Goal: Task Accomplishment & Management: Use online tool/utility

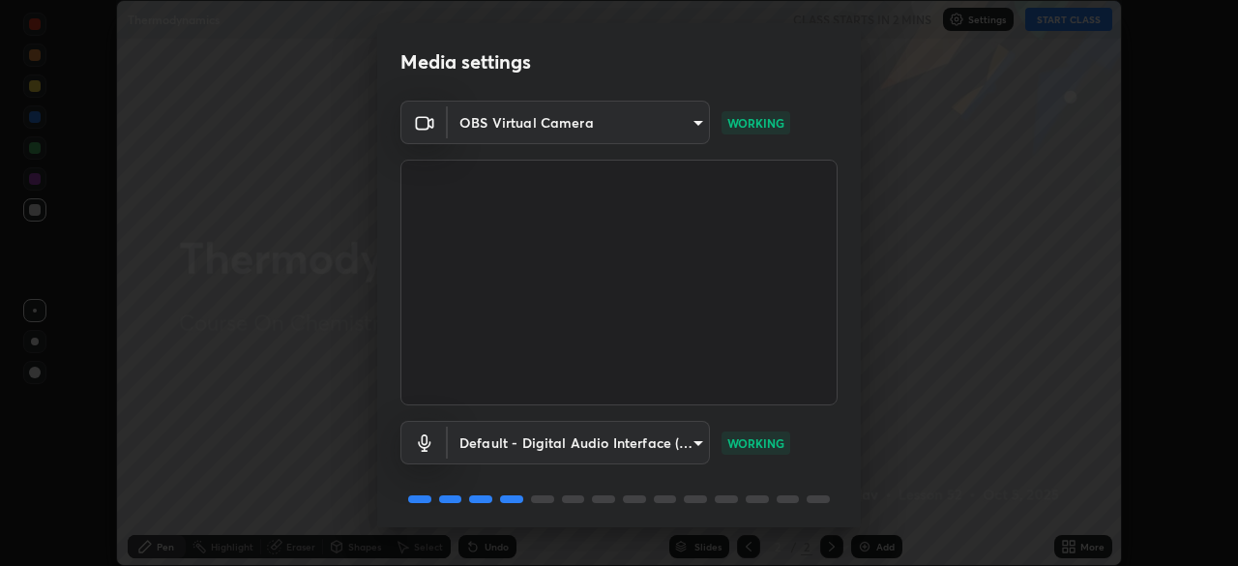
scroll to position [69, 0]
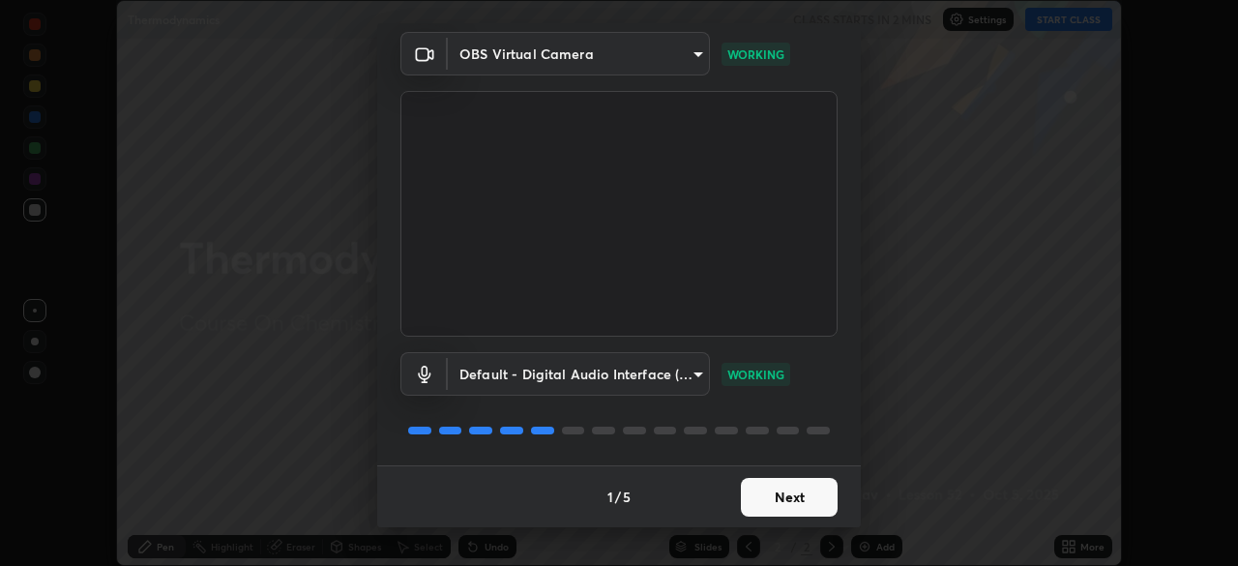
click at [783, 492] on button "Next" at bounding box center [789, 497] width 97 height 39
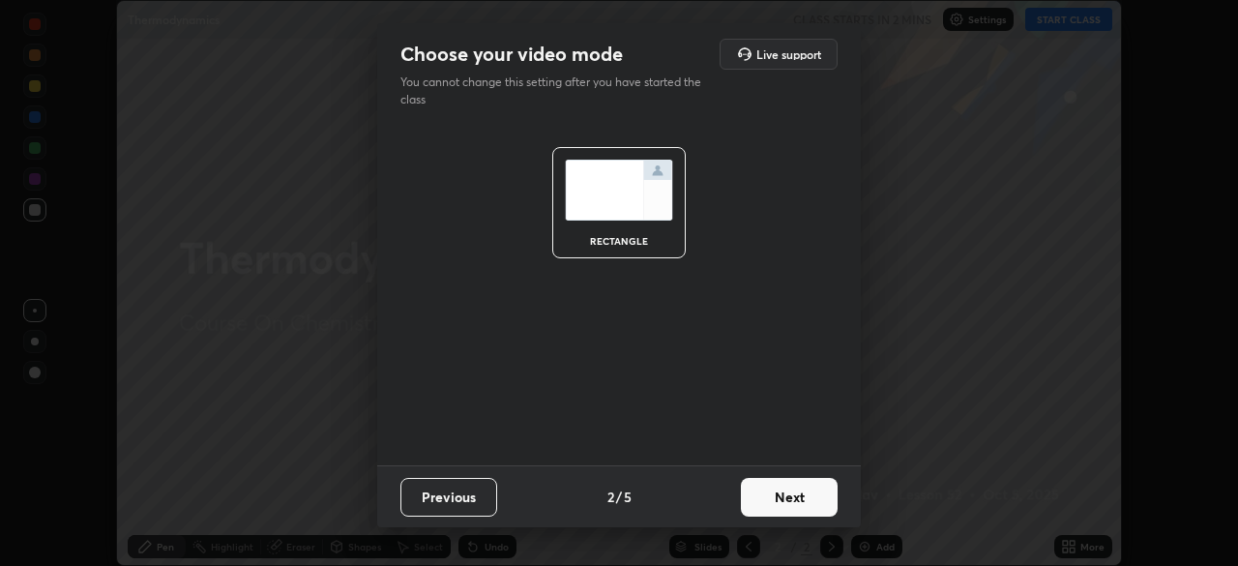
scroll to position [0, 0]
click at [789, 496] on button "Next" at bounding box center [789, 497] width 97 height 39
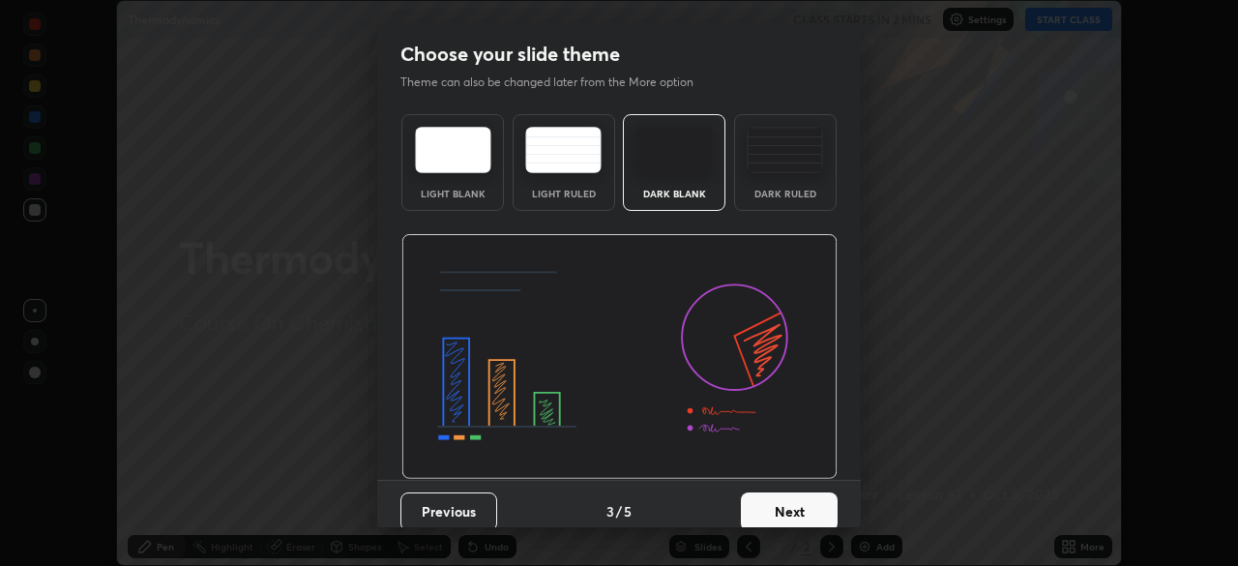
click at [794, 510] on button "Next" at bounding box center [789, 511] width 97 height 39
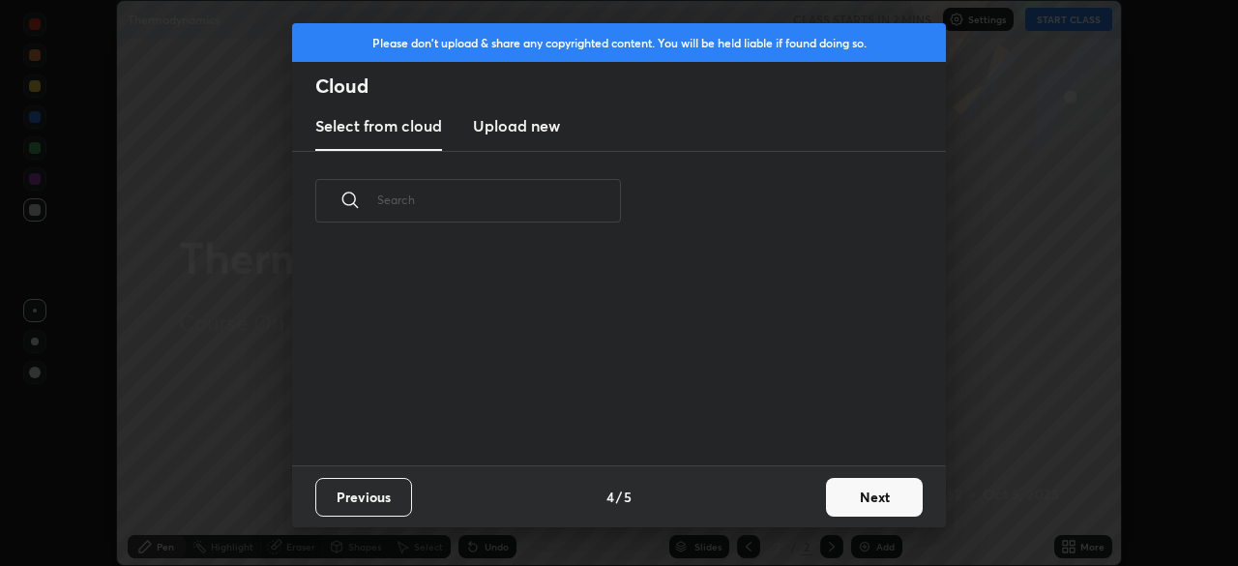
scroll to position [215, 621]
click at [874, 491] on button "Next" at bounding box center [874, 497] width 97 height 39
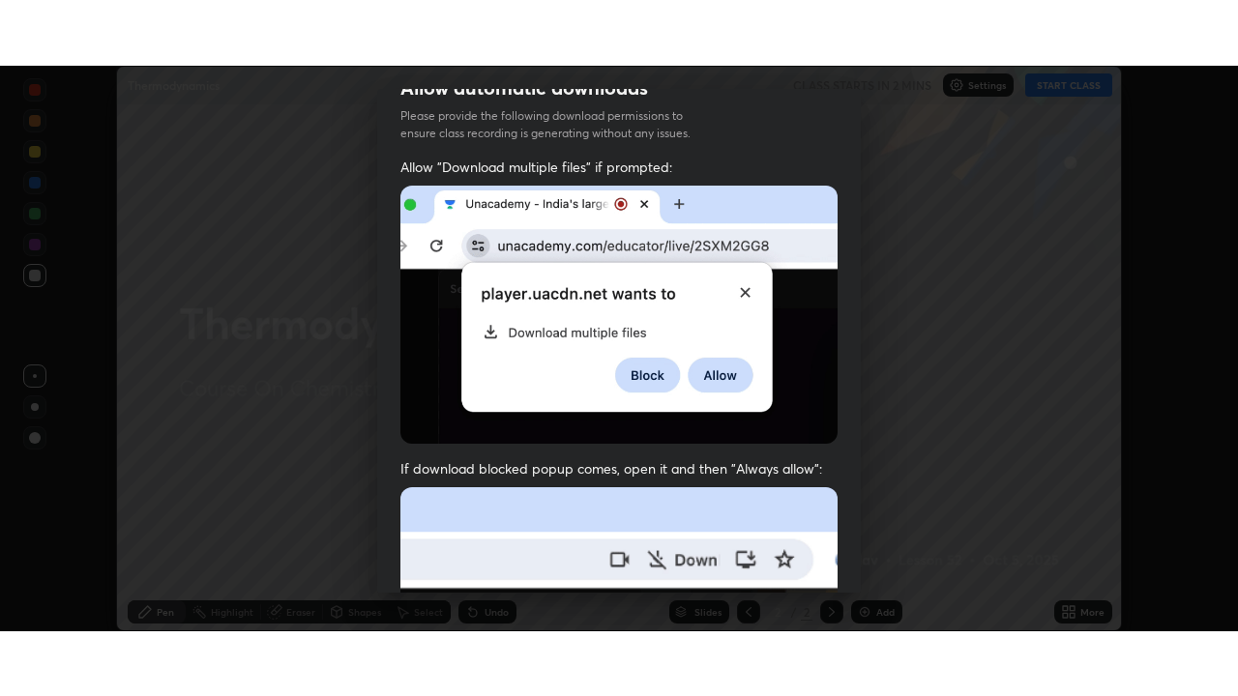
scroll to position [463, 0]
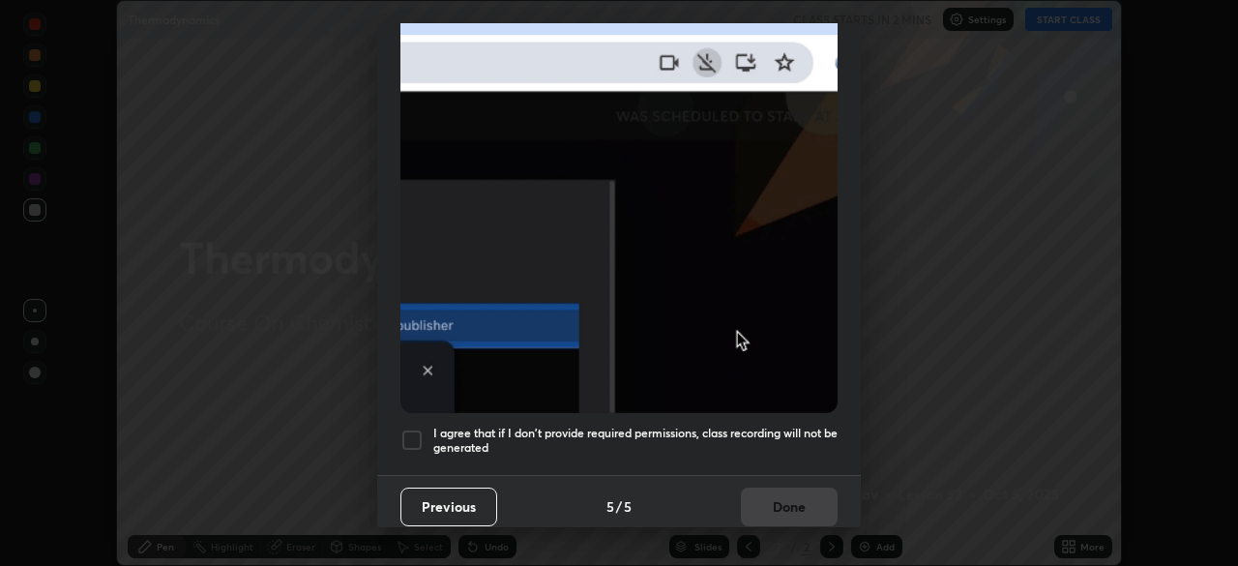
click at [413, 428] on div at bounding box center [411, 439] width 23 height 23
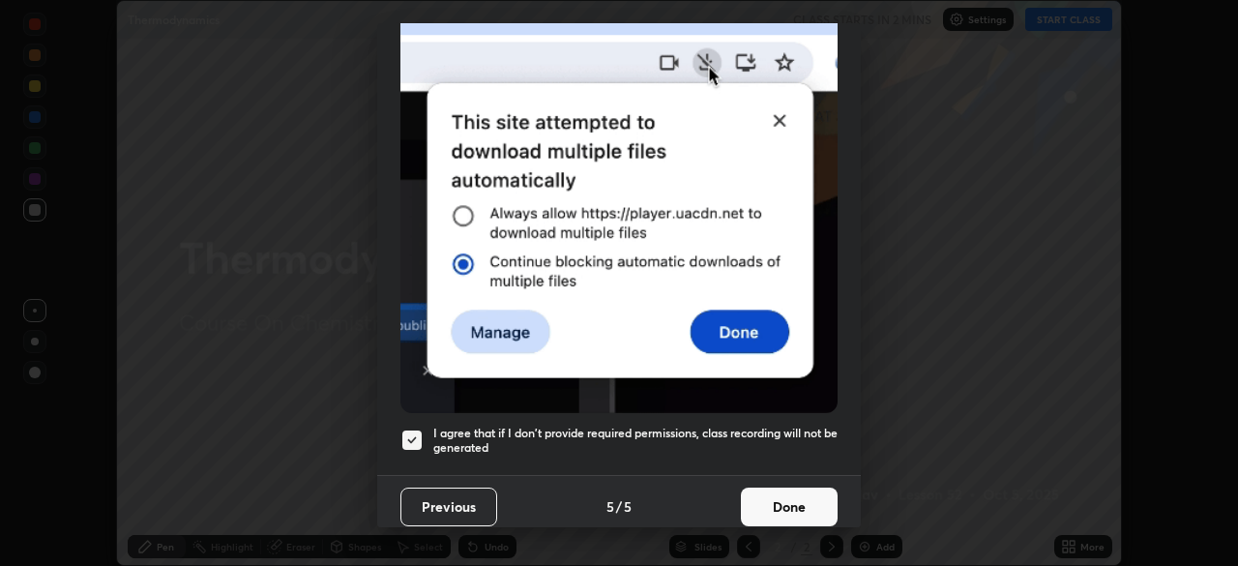
click at [793, 494] on button "Done" at bounding box center [789, 506] width 97 height 39
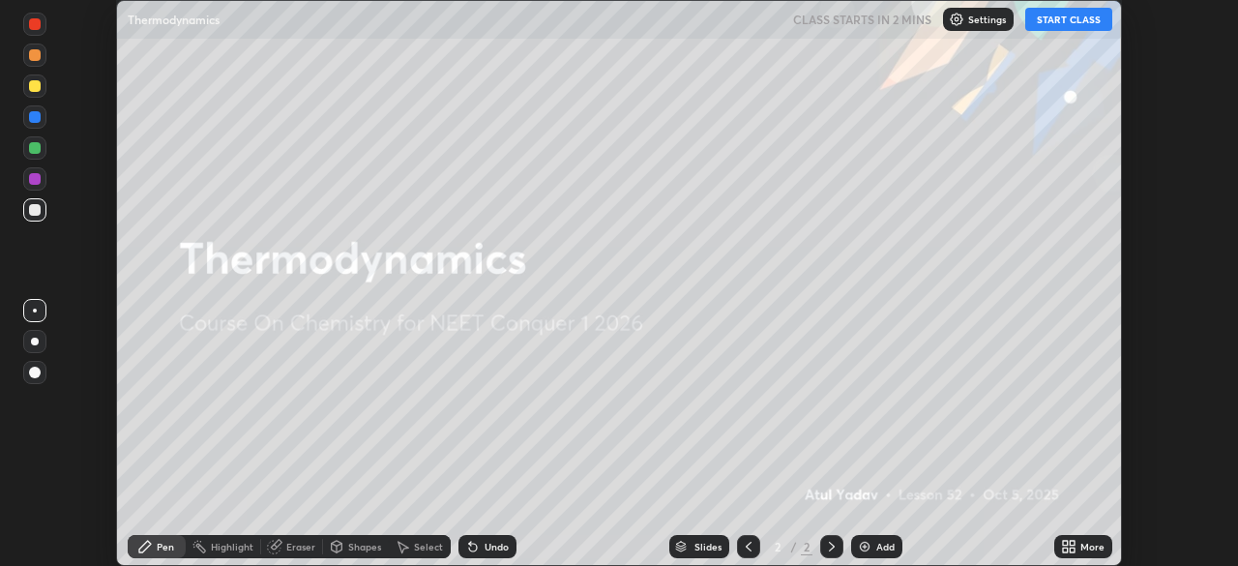
click at [1064, 544] on icon at bounding box center [1065, 542] width 5 height 5
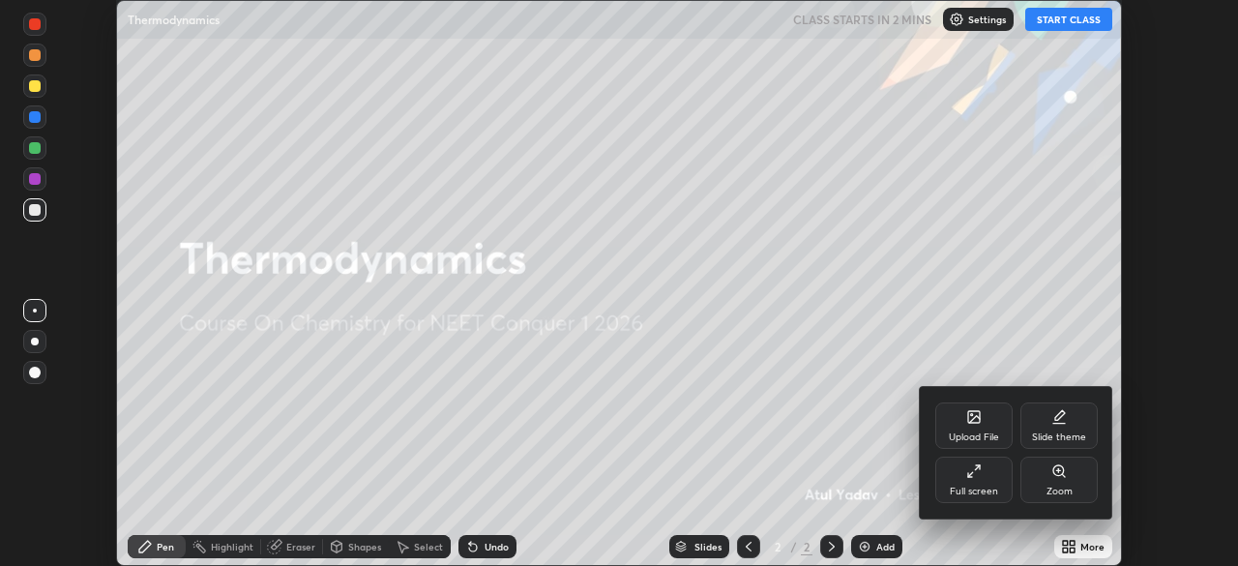
click at [984, 480] on div "Full screen" at bounding box center [973, 479] width 77 height 46
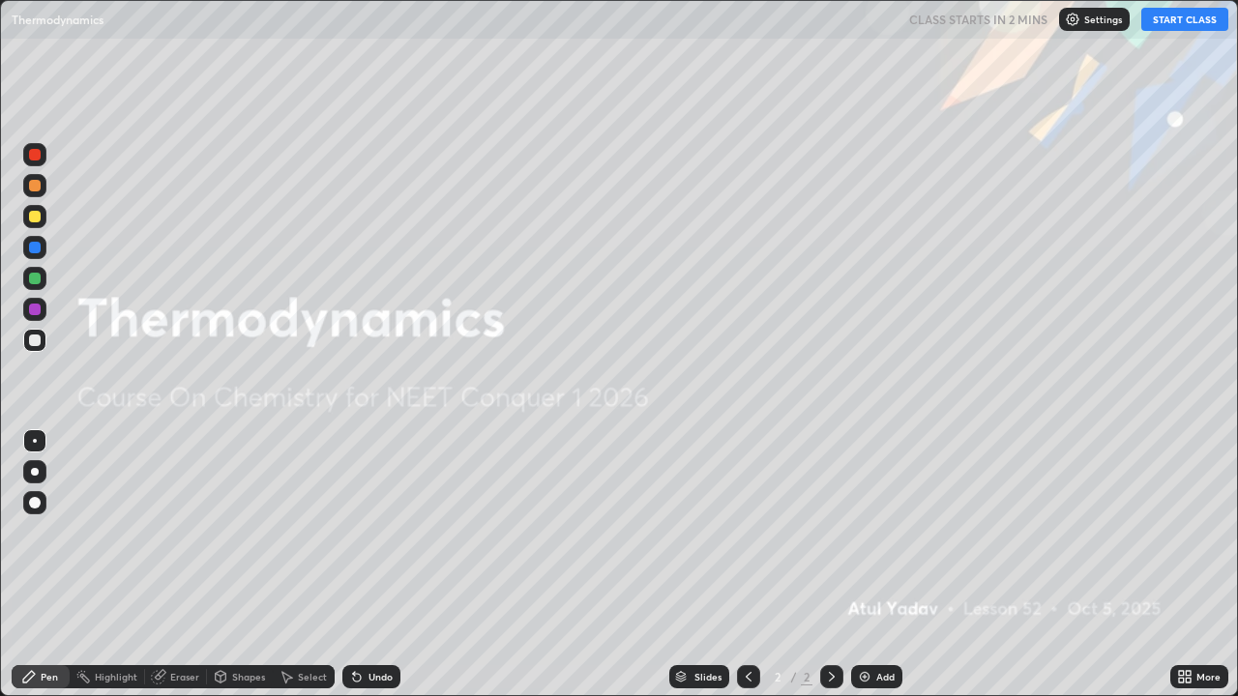
scroll to position [696, 1238]
click at [1175, 14] on button "START CLASS" at bounding box center [1184, 19] width 87 height 23
click at [866, 565] on img at bounding box center [864, 676] width 15 height 15
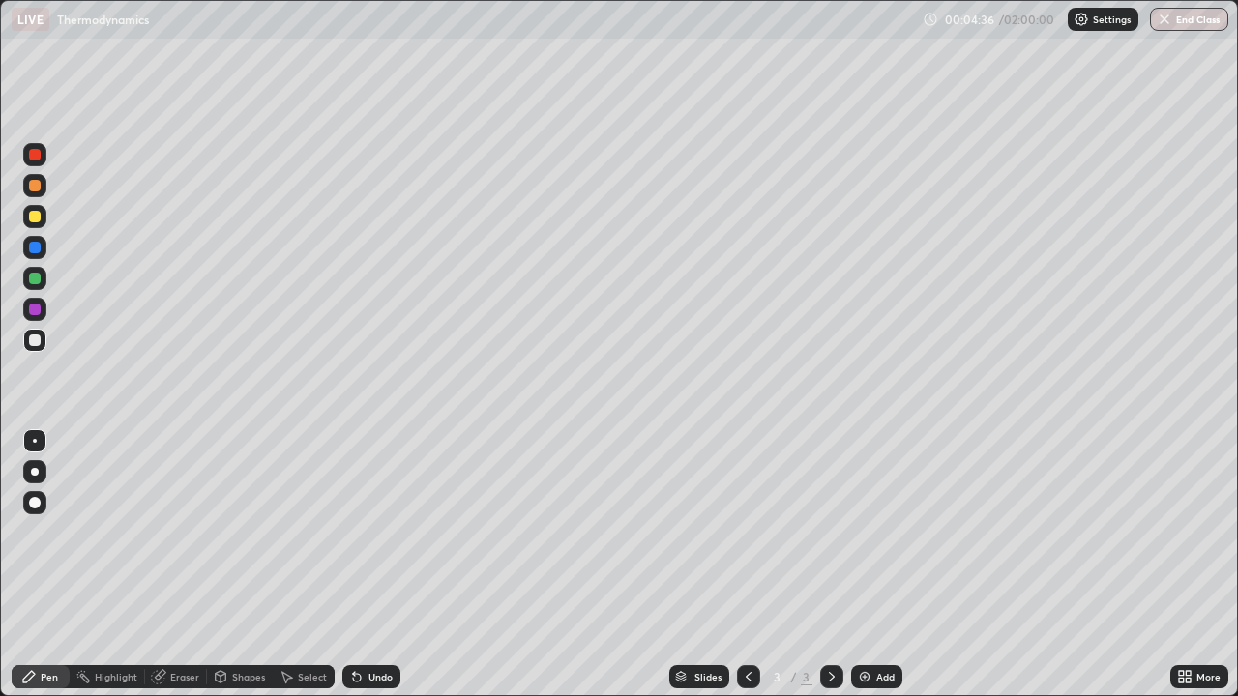
click at [746, 565] on icon at bounding box center [748, 676] width 15 height 15
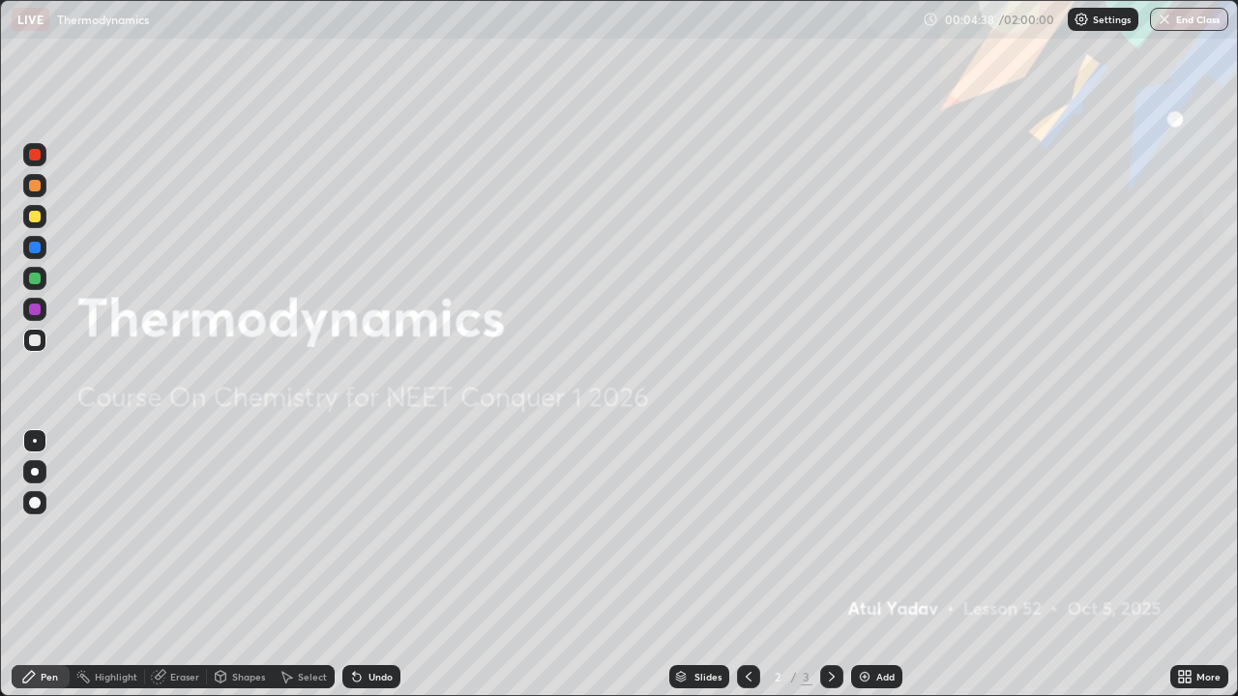
click at [820, 565] on div at bounding box center [831, 676] width 23 height 23
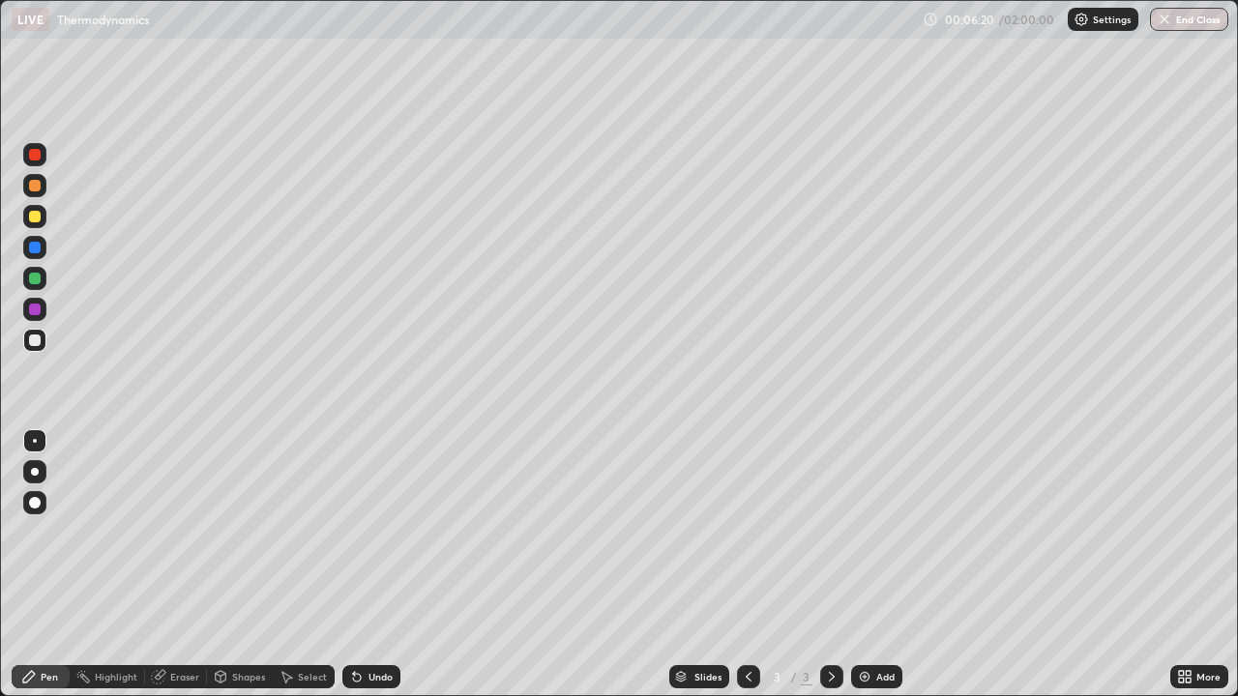
click at [35, 472] on div at bounding box center [35, 472] width 8 height 8
click at [36, 309] on div at bounding box center [35, 310] width 12 height 12
click at [365, 565] on div "Undo" at bounding box center [371, 676] width 58 height 23
click at [360, 565] on icon at bounding box center [356, 676] width 15 height 15
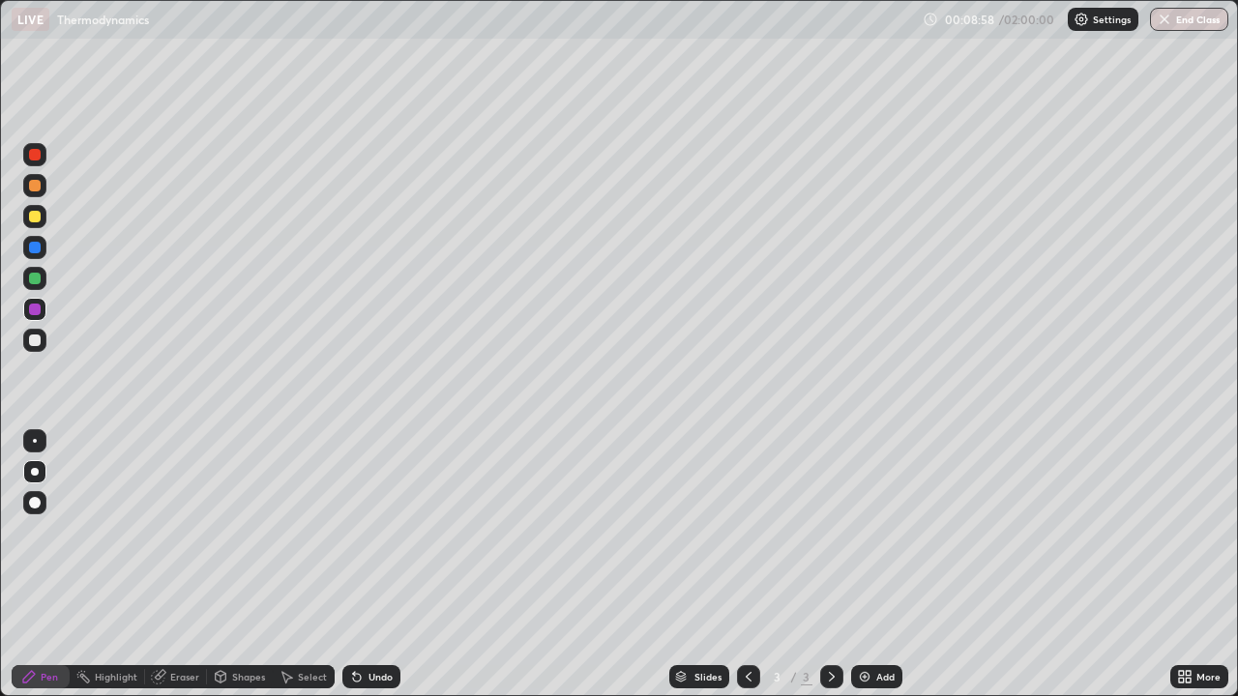
click at [44, 339] on div at bounding box center [34, 340] width 23 height 23
click at [363, 565] on div "Undo" at bounding box center [371, 676] width 58 height 23
click at [44, 248] on div at bounding box center [34, 247] width 23 height 23
click at [34, 345] on div at bounding box center [35, 341] width 12 height 12
click at [857, 565] on img at bounding box center [864, 676] width 15 height 15
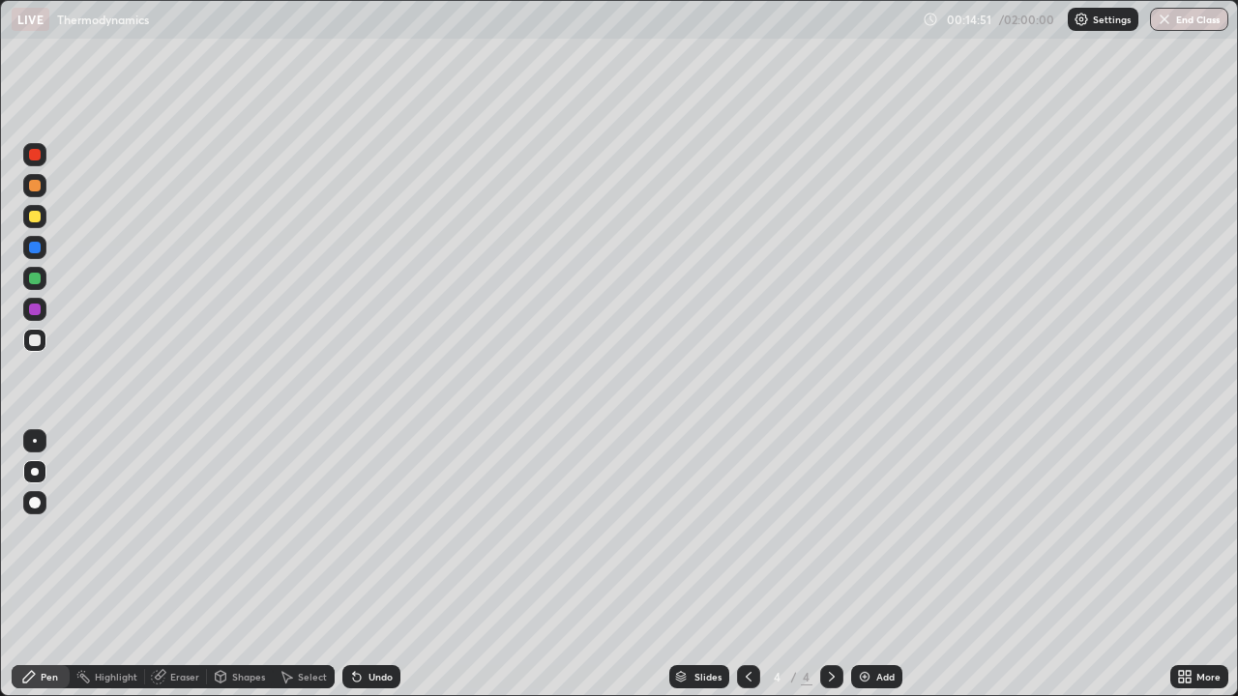
click at [42, 152] on div at bounding box center [34, 154] width 23 height 23
click at [370, 565] on div "Undo" at bounding box center [380, 677] width 24 height 10
click at [353, 565] on icon at bounding box center [354, 673] width 2 height 2
click at [744, 565] on div at bounding box center [748, 676] width 23 height 23
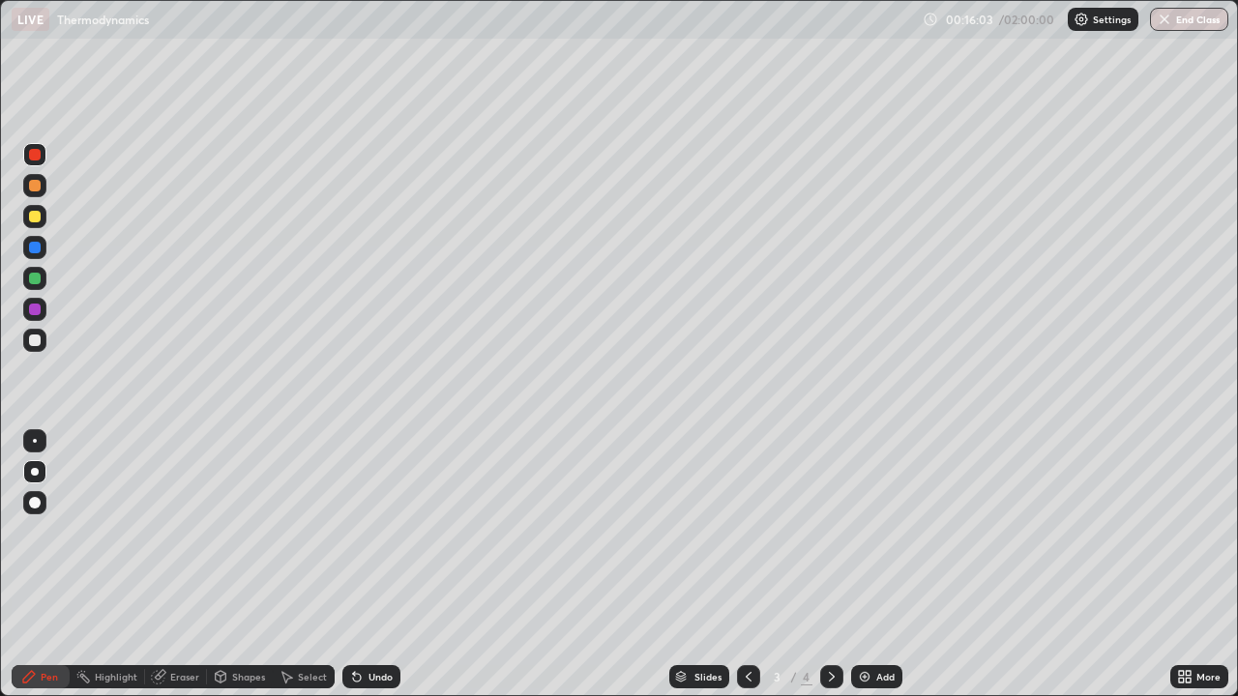
click at [830, 565] on icon at bounding box center [831, 676] width 15 height 15
click at [375, 565] on div "Undo" at bounding box center [380, 677] width 24 height 10
click at [863, 565] on img at bounding box center [864, 676] width 15 height 15
click at [746, 565] on icon at bounding box center [748, 676] width 15 height 15
click at [37, 464] on div at bounding box center [34, 471] width 23 height 23
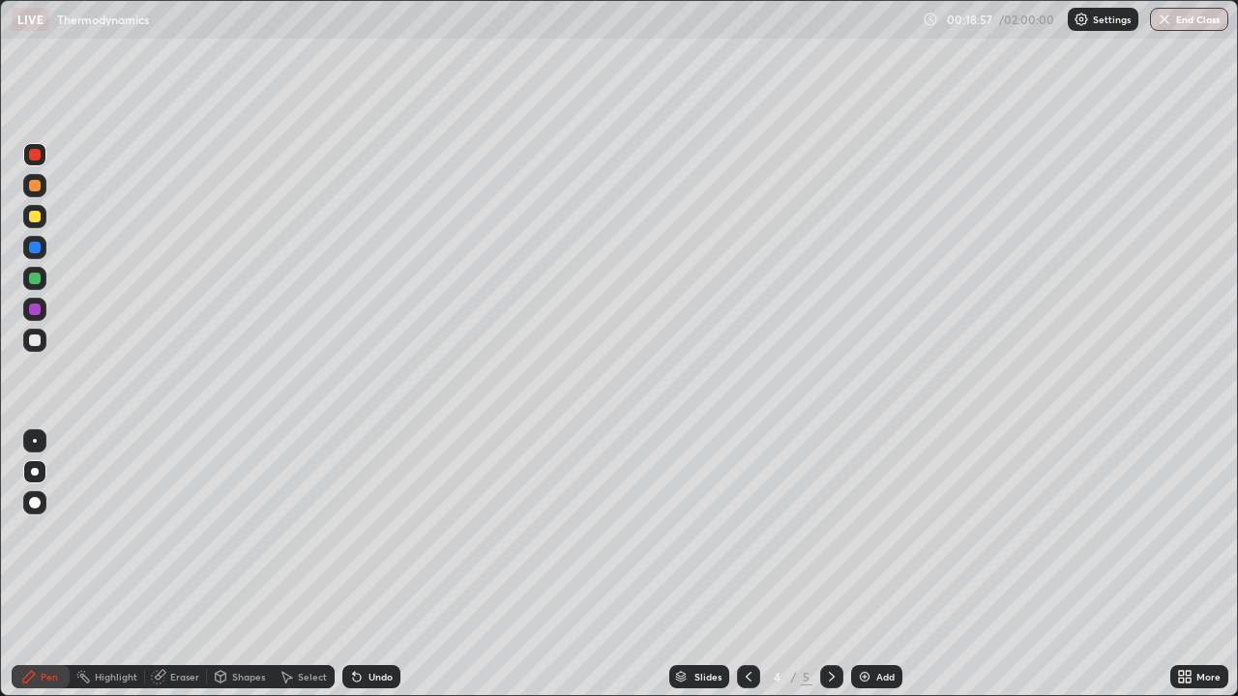
click at [37, 463] on div at bounding box center [34, 471] width 23 height 23
click at [37, 464] on div at bounding box center [34, 471] width 23 height 23
click at [37, 452] on div at bounding box center [34, 440] width 23 height 23
click at [824, 565] on icon at bounding box center [831, 676] width 15 height 15
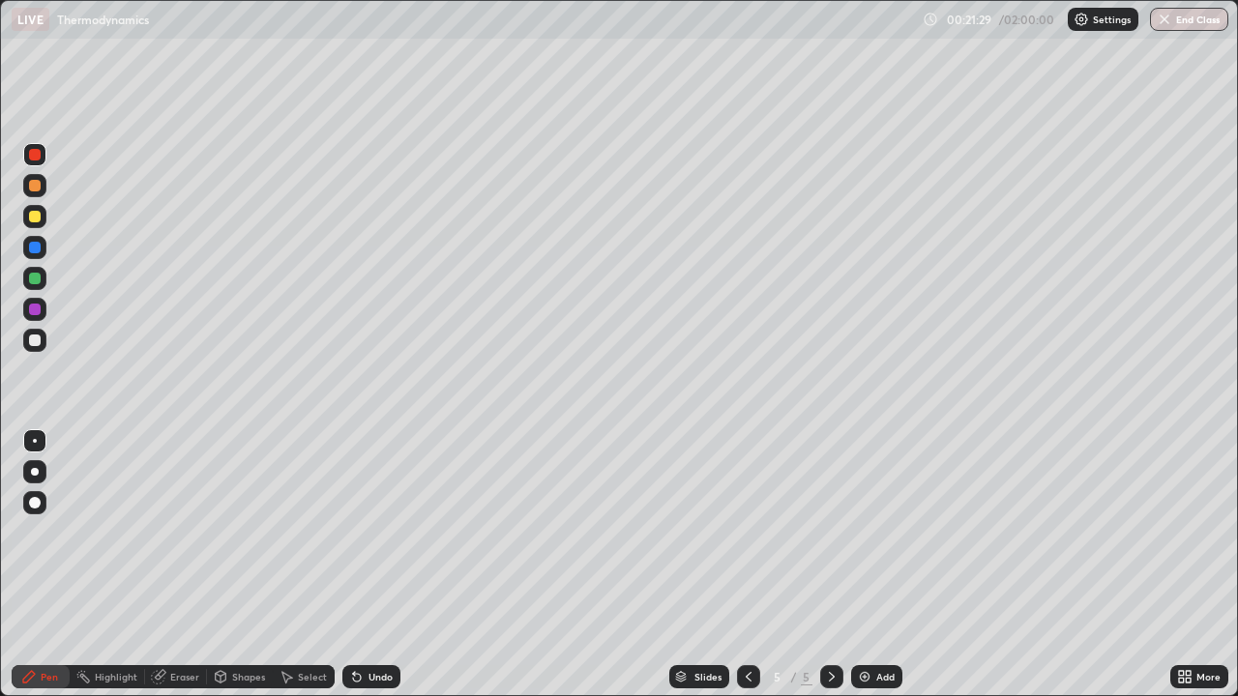
click at [869, 565] on img at bounding box center [864, 676] width 15 height 15
click at [35, 470] on div at bounding box center [35, 472] width 8 height 8
click at [38, 277] on div at bounding box center [35, 279] width 12 height 12
click at [367, 565] on div "Undo" at bounding box center [371, 676] width 58 height 23
click at [863, 565] on img at bounding box center [864, 676] width 15 height 15
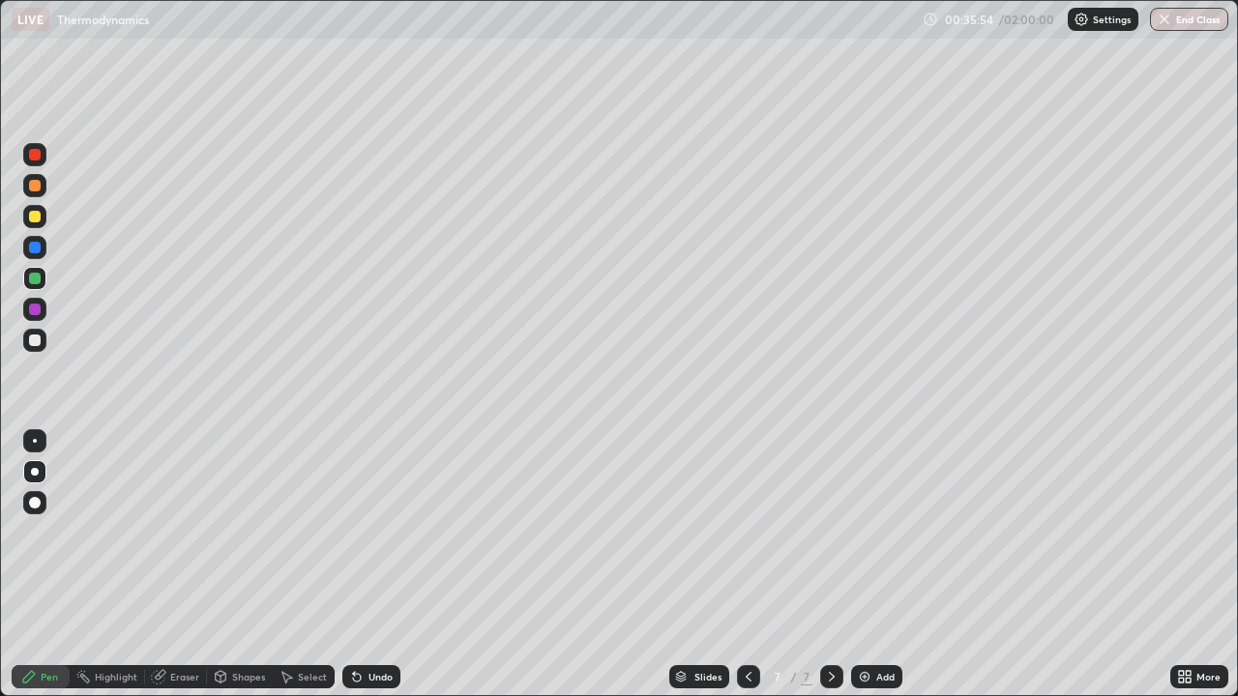
click at [859, 565] on img at bounding box center [864, 676] width 15 height 15
click at [383, 565] on div "Undo" at bounding box center [371, 676] width 58 height 23
click at [36, 215] on div at bounding box center [35, 217] width 12 height 12
click at [181, 565] on div "Eraser" at bounding box center [184, 677] width 29 height 10
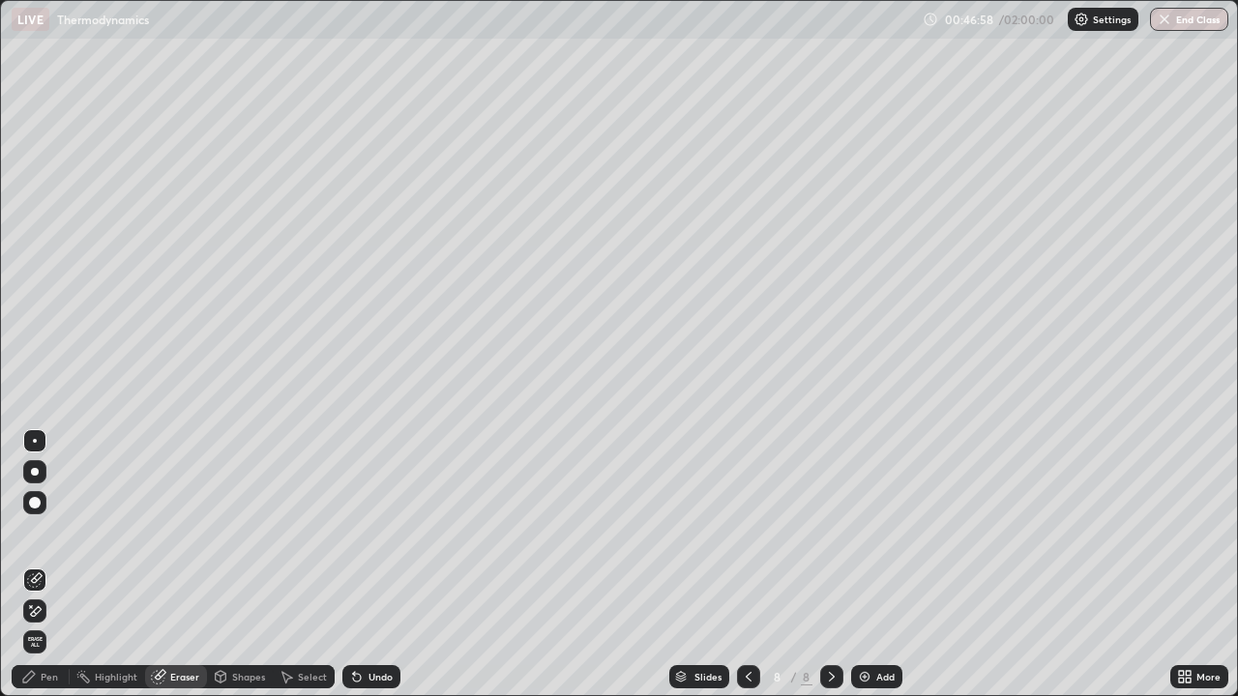
click at [368, 565] on div "Undo" at bounding box center [380, 677] width 24 height 10
click at [361, 565] on div "Undo" at bounding box center [371, 676] width 58 height 23
click at [44, 565] on div "Pen" at bounding box center [49, 677] width 17 height 10
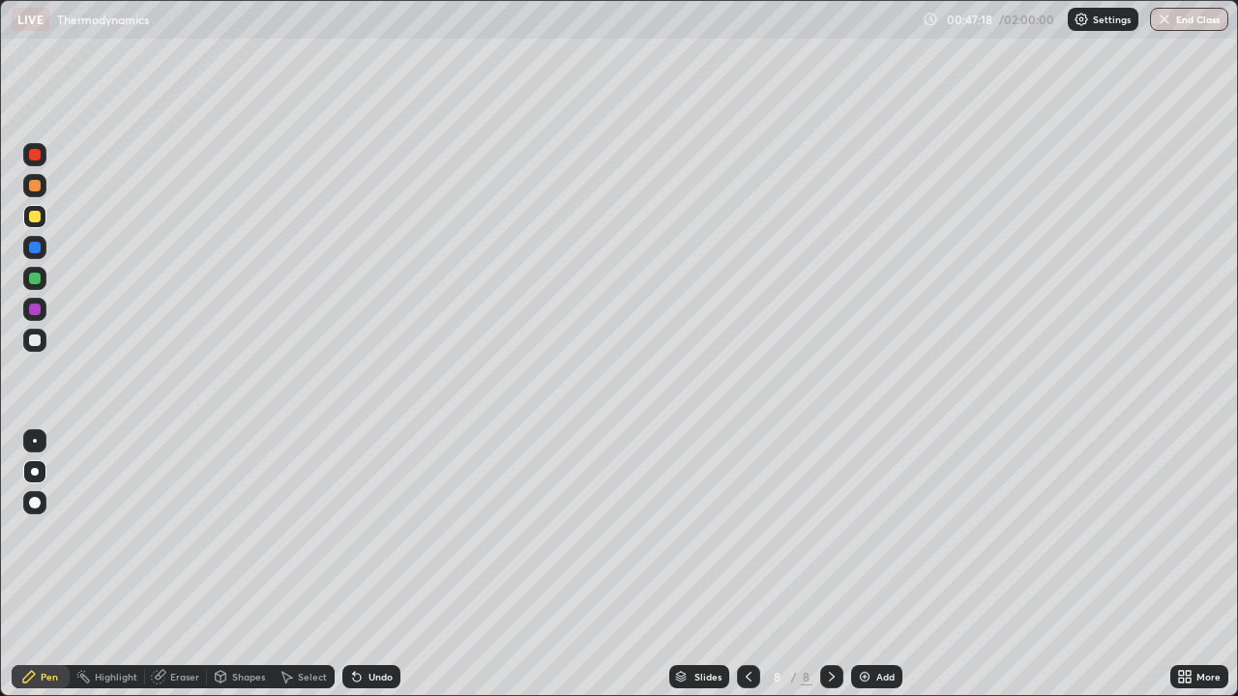
click at [36, 281] on div at bounding box center [35, 279] width 12 height 12
click at [38, 310] on div at bounding box center [35, 310] width 12 height 12
click at [34, 186] on div at bounding box center [35, 186] width 12 height 12
click at [378, 565] on div "Undo" at bounding box center [371, 676] width 58 height 23
click at [39, 313] on div at bounding box center [35, 310] width 12 height 12
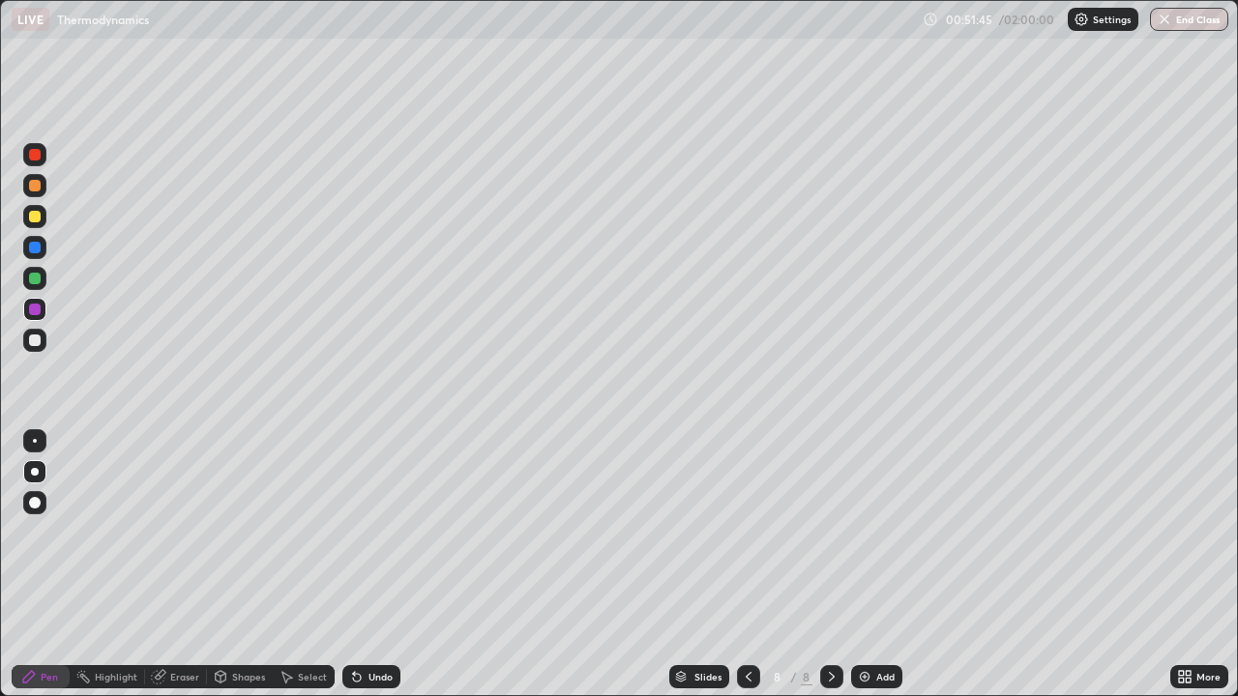
click at [862, 565] on img at bounding box center [864, 676] width 15 height 15
click at [738, 565] on div at bounding box center [748, 676] width 23 height 23
click at [744, 565] on icon at bounding box center [748, 676] width 15 height 15
click at [746, 565] on icon at bounding box center [748, 676] width 15 height 15
click at [737, 565] on div at bounding box center [748, 676] width 23 height 23
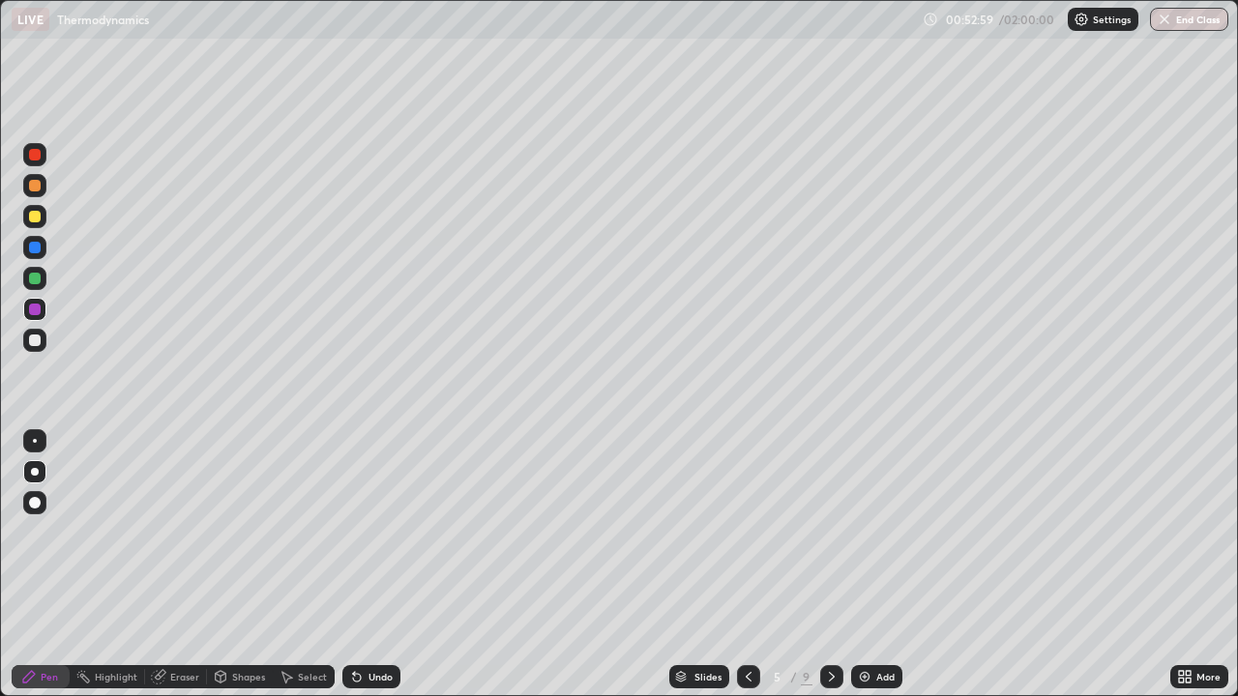
click at [746, 565] on icon at bounding box center [748, 676] width 15 height 15
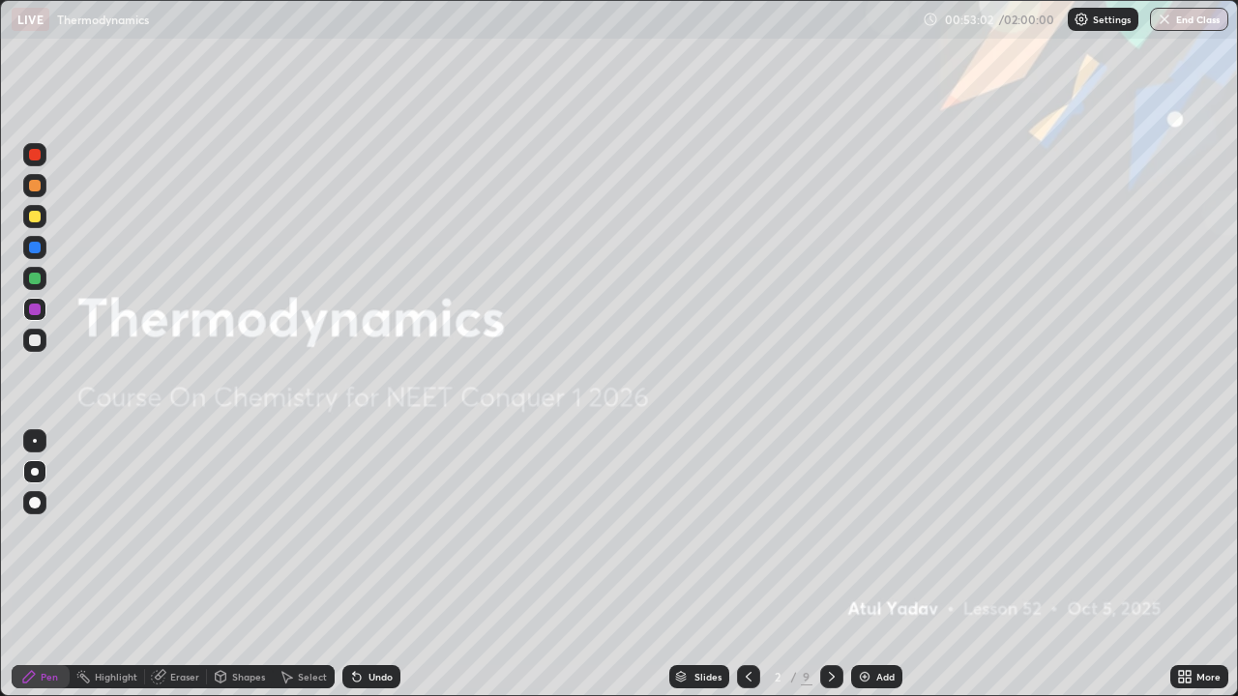
click at [820, 565] on div at bounding box center [831, 676] width 23 height 39
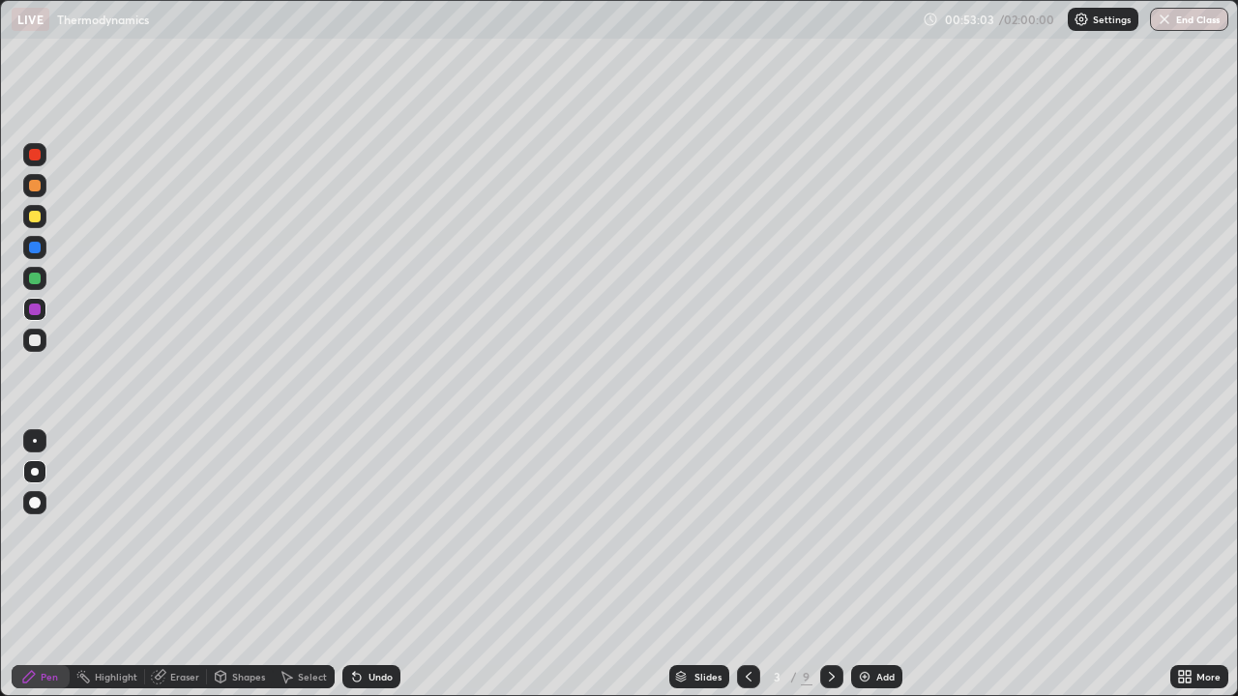
click at [820, 565] on div at bounding box center [831, 676] width 23 height 39
click at [830, 565] on icon at bounding box center [831, 676] width 15 height 15
click at [831, 565] on icon at bounding box center [831, 676] width 15 height 15
click at [821, 565] on div at bounding box center [831, 676] width 23 height 23
click at [830, 565] on icon at bounding box center [831, 676] width 15 height 15
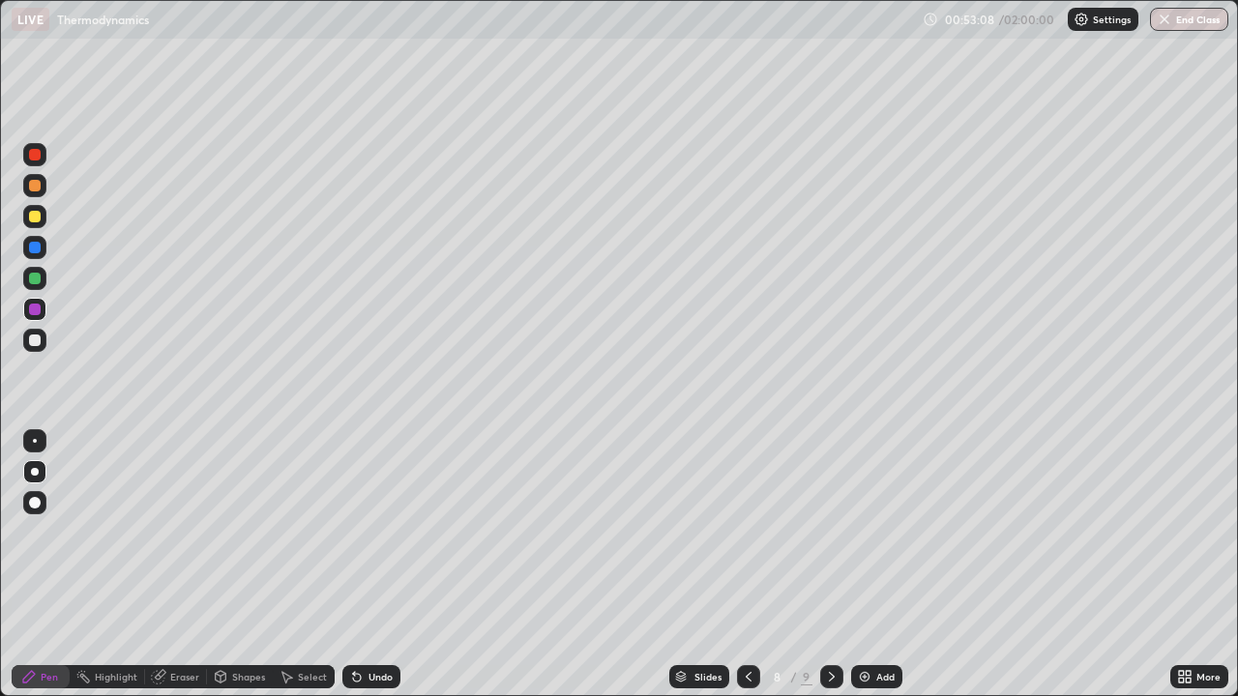
click at [828, 565] on icon at bounding box center [831, 676] width 15 height 15
click at [365, 565] on div "Undo" at bounding box center [371, 676] width 58 height 23
click at [746, 565] on icon at bounding box center [748, 676] width 15 height 15
click at [748, 565] on div at bounding box center [748, 676] width 23 height 23
click at [746, 565] on icon at bounding box center [748, 676] width 15 height 15
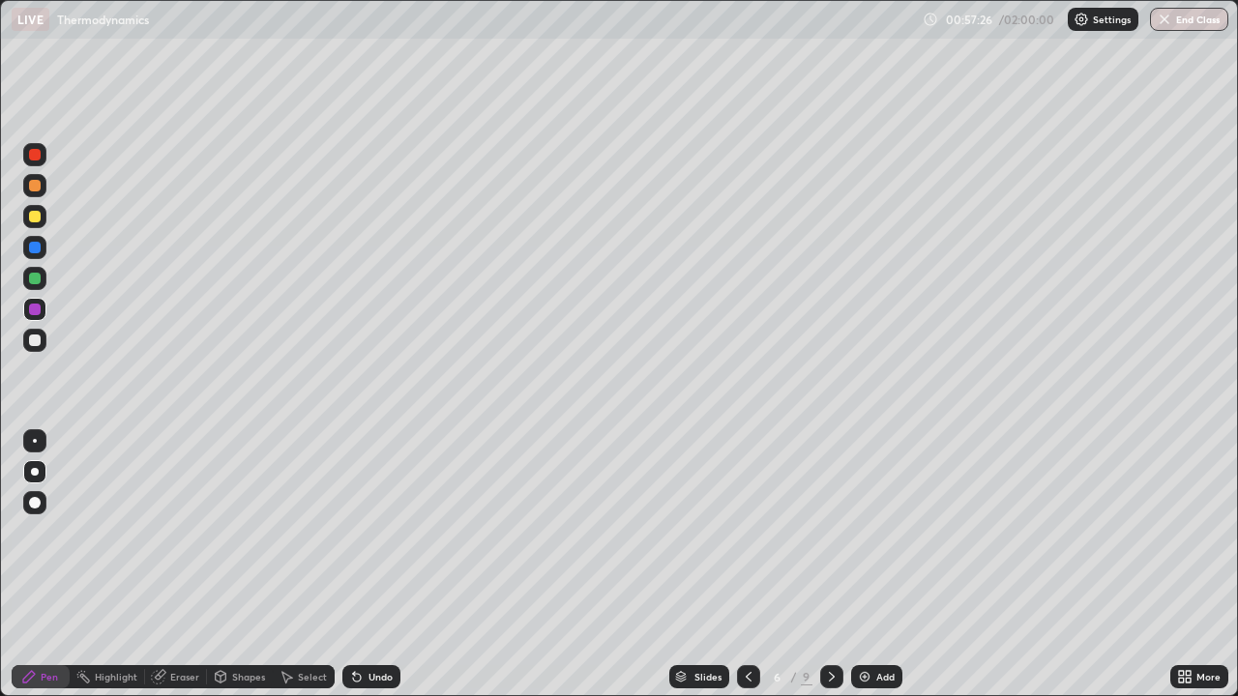
click at [745, 565] on icon at bounding box center [748, 676] width 15 height 15
click at [746, 565] on icon at bounding box center [748, 676] width 15 height 15
click at [741, 565] on icon at bounding box center [748, 676] width 15 height 15
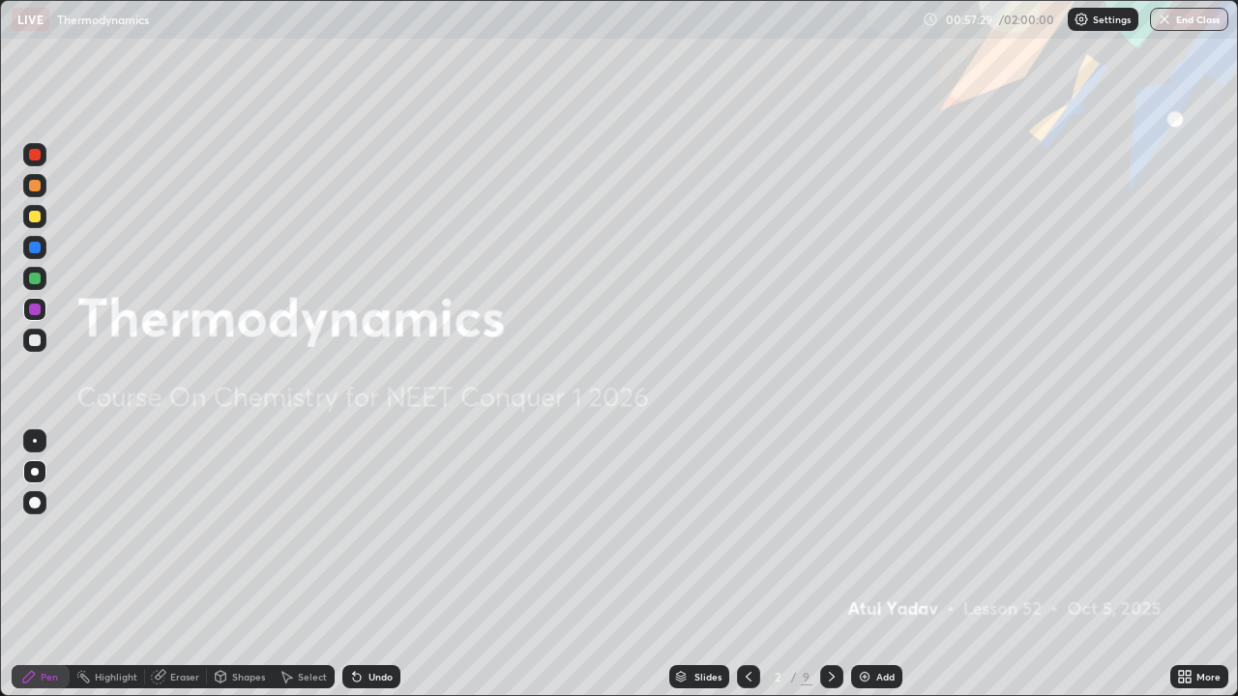
click at [827, 565] on icon at bounding box center [831, 676] width 15 height 15
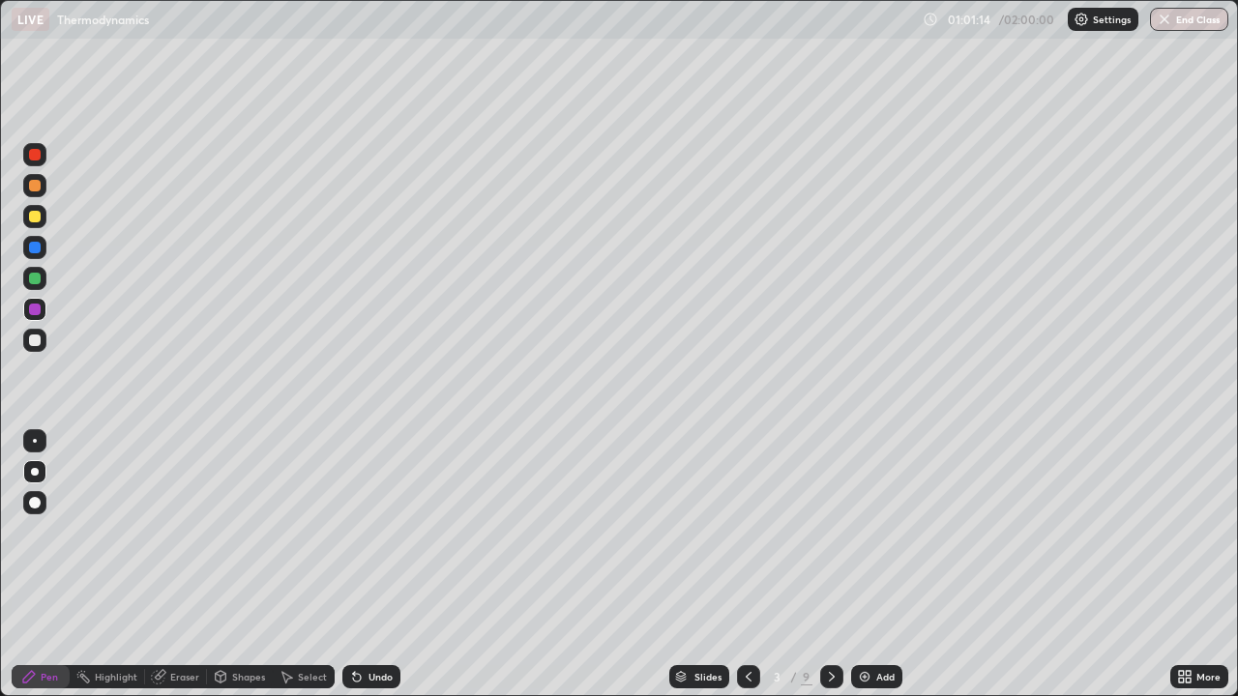
click at [830, 565] on icon at bounding box center [831, 676] width 15 height 15
click at [828, 565] on icon at bounding box center [831, 676] width 15 height 15
click at [834, 565] on icon at bounding box center [831, 676] width 15 height 15
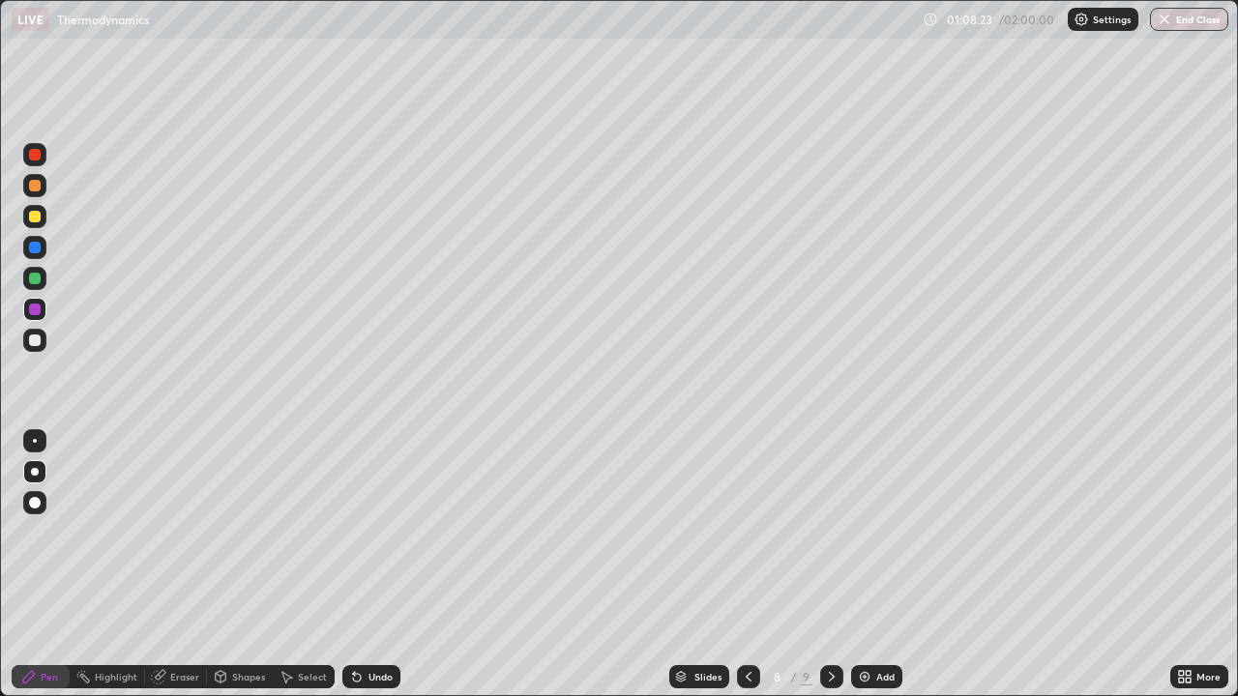
click at [862, 565] on img at bounding box center [864, 676] width 15 height 15
click at [736, 565] on div at bounding box center [747, 676] width 23 height 23
click at [743, 565] on icon at bounding box center [747, 676] width 15 height 15
click at [745, 565] on icon at bounding box center [747, 676] width 15 height 15
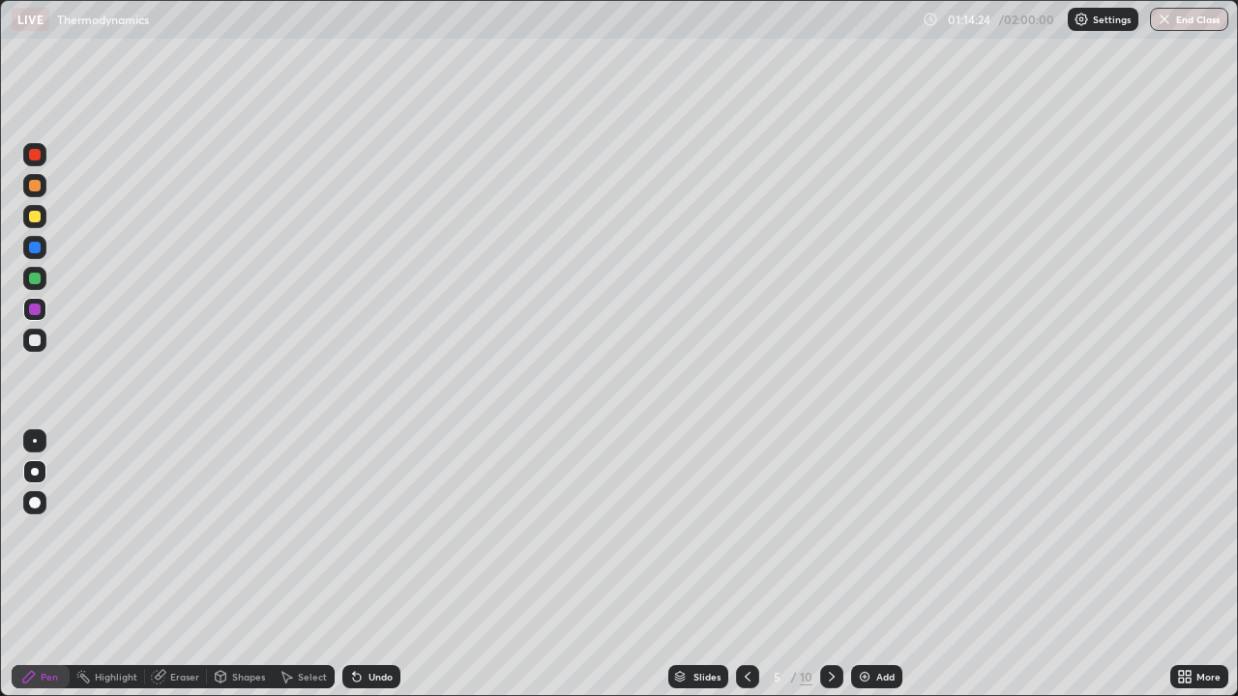
click at [740, 565] on icon at bounding box center [747, 676] width 15 height 15
click at [745, 565] on icon at bounding box center [747, 676] width 15 height 15
click at [824, 565] on div at bounding box center [831, 676] width 23 height 23
click at [830, 565] on icon at bounding box center [831, 676] width 15 height 15
click at [828, 565] on icon at bounding box center [831, 676] width 15 height 15
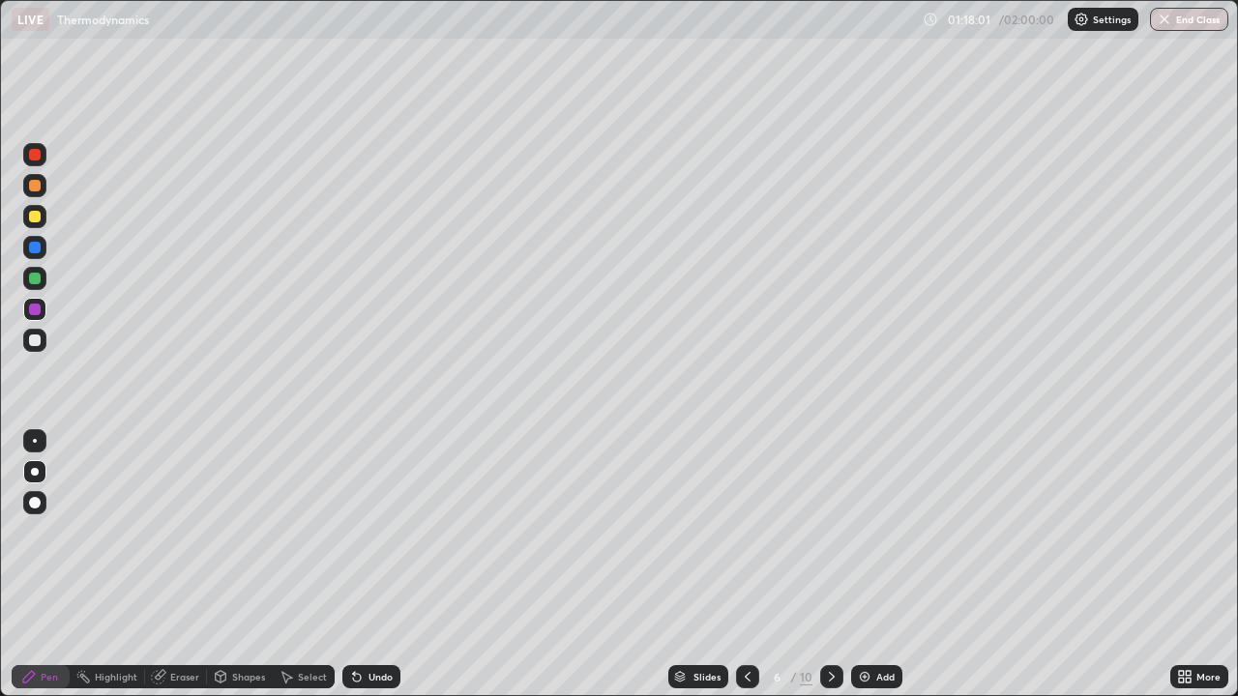
click at [830, 565] on icon at bounding box center [831, 676] width 15 height 15
click at [828, 565] on icon at bounding box center [831, 676] width 15 height 15
click at [831, 565] on icon at bounding box center [831, 676] width 15 height 15
click at [738, 565] on div at bounding box center [747, 676] width 23 height 23
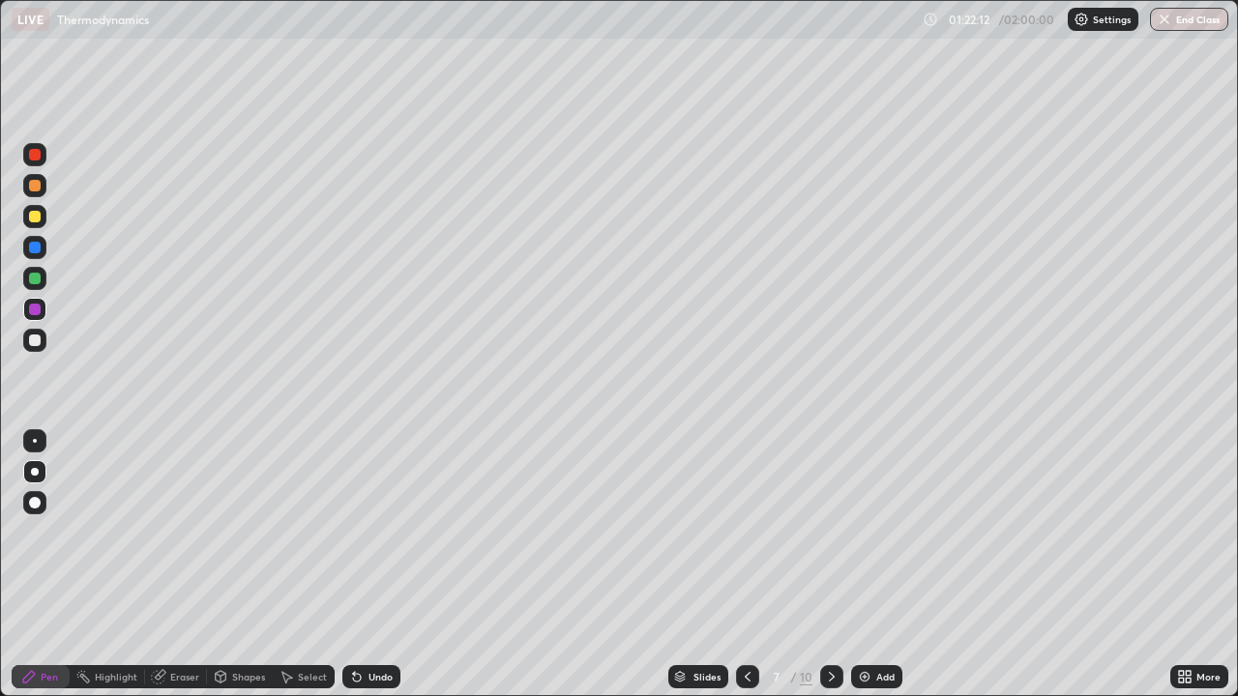
click at [742, 565] on icon at bounding box center [747, 676] width 15 height 15
click at [745, 565] on icon at bounding box center [747, 676] width 15 height 15
click at [744, 565] on icon at bounding box center [747, 676] width 15 height 15
click at [821, 565] on div at bounding box center [831, 676] width 23 height 23
click at [830, 565] on icon at bounding box center [831, 676] width 15 height 15
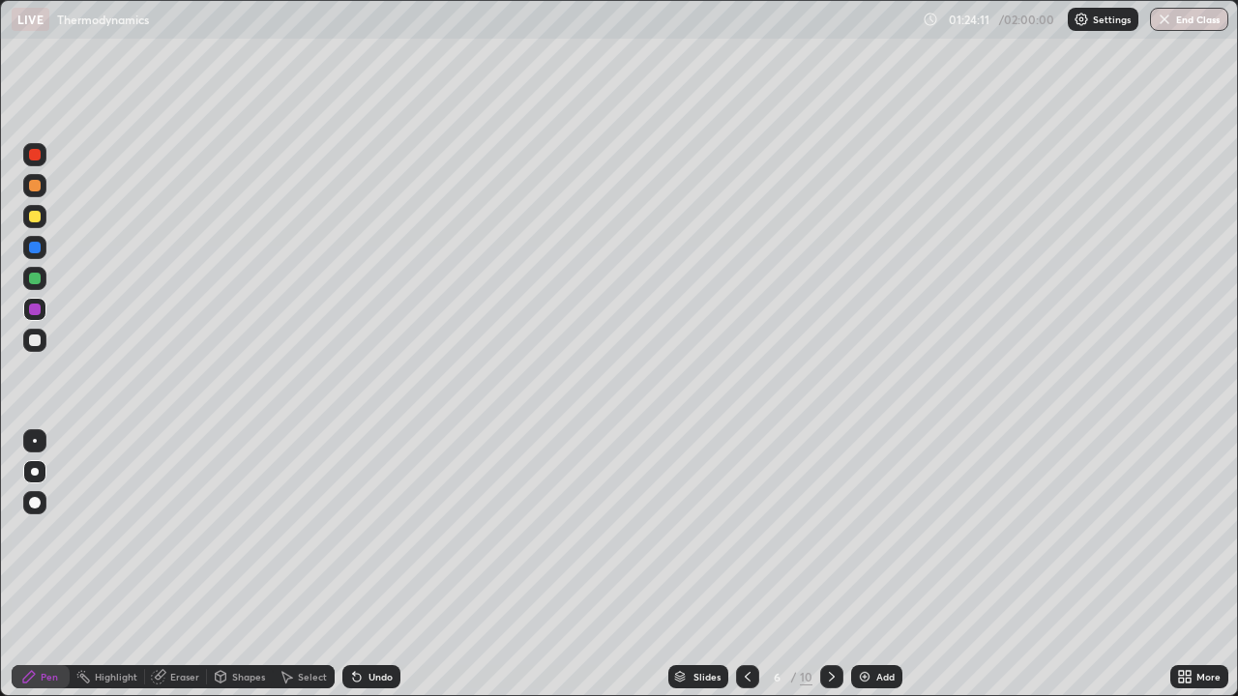
click at [828, 565] on icon at bounding box center [831, 676] width 15 height 15
click at [830, 565] on icon at bounding box center [831, 676] width 15 height 15
click at [820, 565] on div at bounding box center [831, 676] width 23 height 23
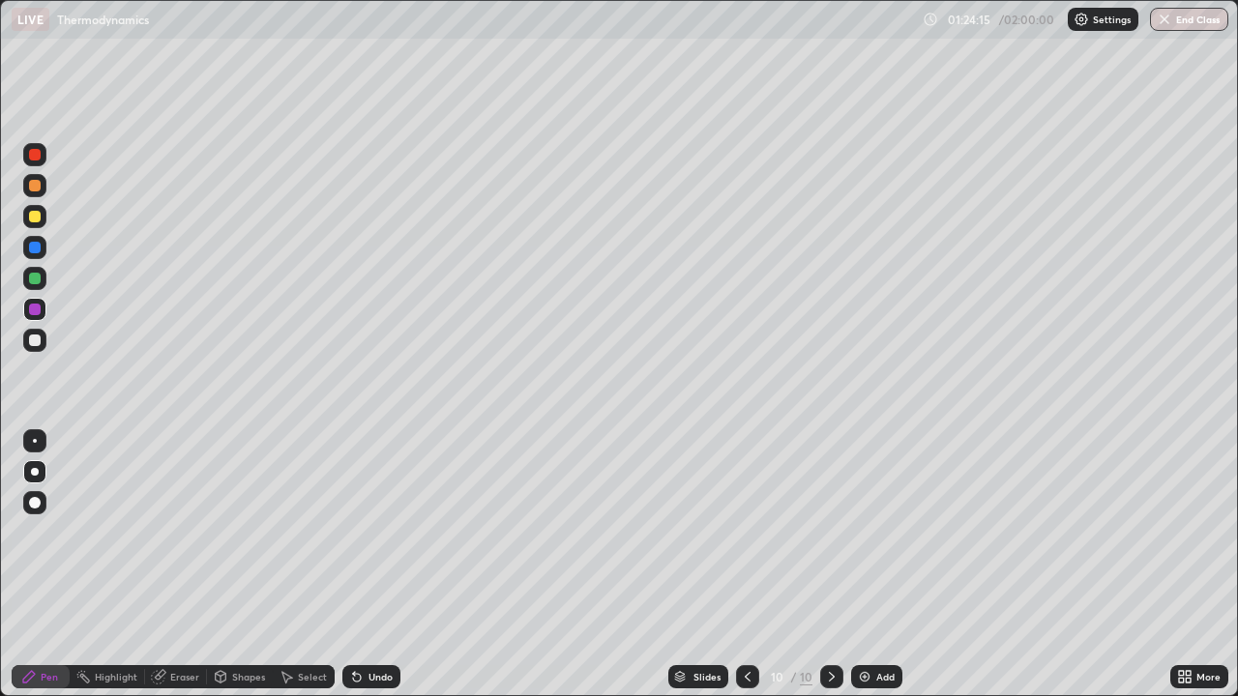
click at [744, 565] on div at bounding box center [747, 676] width 23 height 23
click at [827, 565] on icon at bounding box center [831, 676] width 15 height 15
click at [870, 565] on div "Add" at bounding box center [876, 676] width 51 height 23
click at [354, 565] on icon at bounding box center [357, 678] width 8 height 8
click at [170, 565] on div "Eraser" at bounding box center [184, 677] width 29 height 10
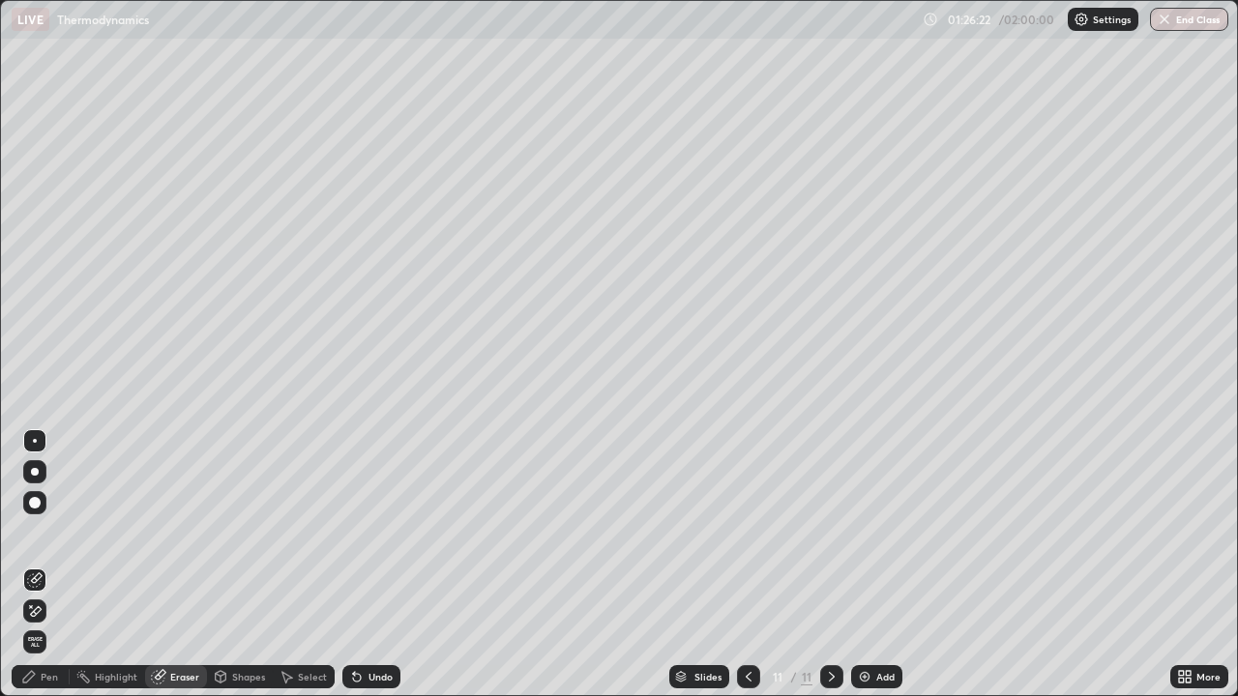
click at [54, 565] on div "Pen" at bounding box center [49, 677] width 17 height 10
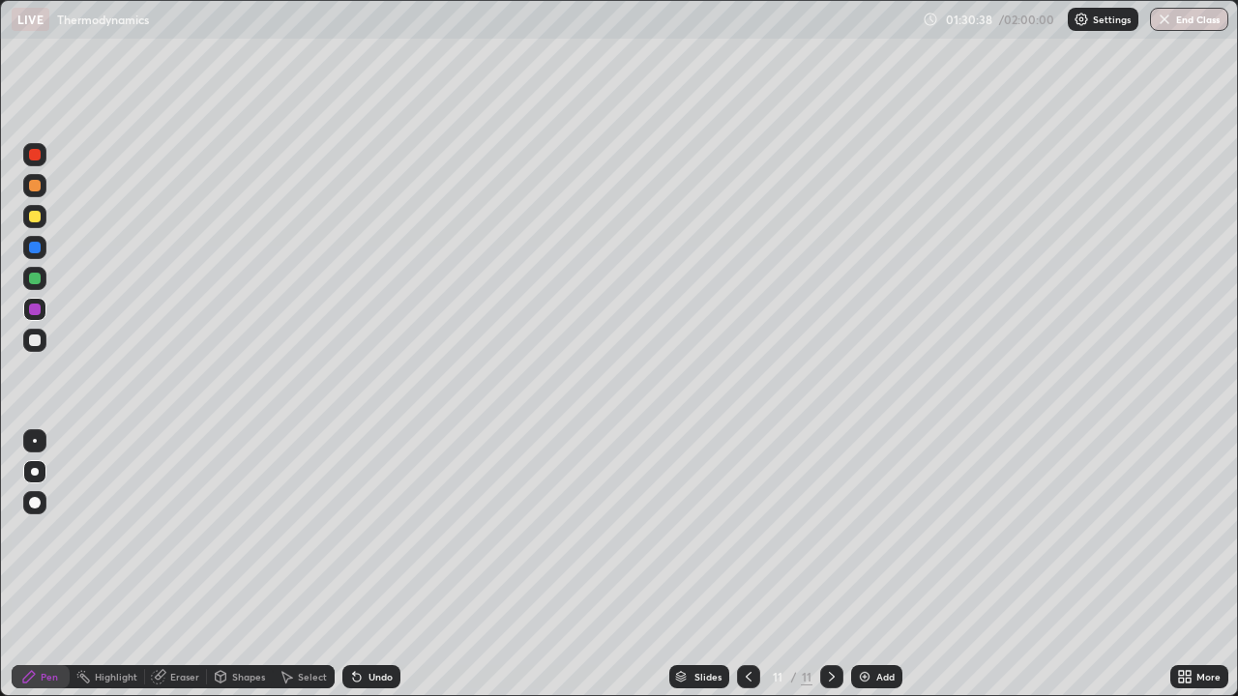
click at [36, 248] on div at bounding box center [35, 248] width 12 height 12
click at [35, 215] on div at bounding box center [35, 217] width 12 height 12
click at [372, 565] on div "Undo" at bounding box center [371, 676] width 58 height 23
click at [371, 565] on div "Undo" at bounding box center [371, 676] width 58 height 23
click at [370, 565] on div "Undo" at bounding box center [371, 676] width 58 height 23
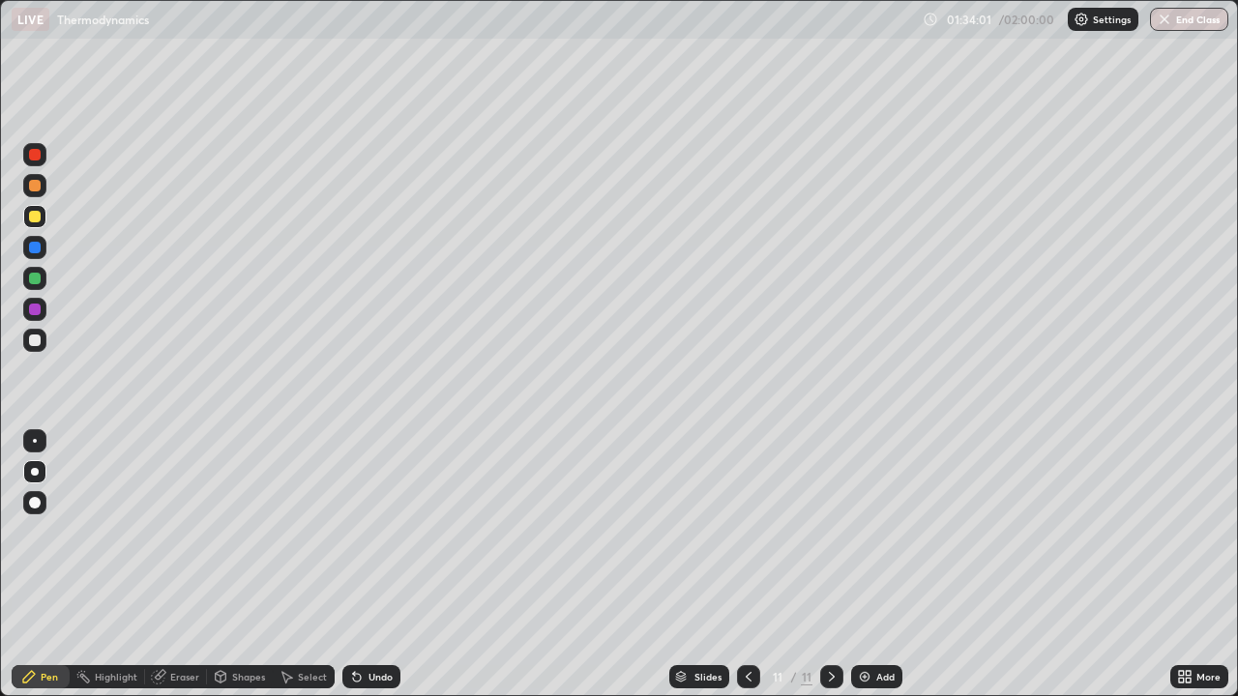
click at [370, 565] on div "Undo" at bounding box center [371, 676] width 58 height 23
click at [365, 565] on div "Undo" at bounding box center [371, 676] width 58 height 23
click at [368, 565] on div "Undo" at bounding box center [380, 677] width 24 height 10
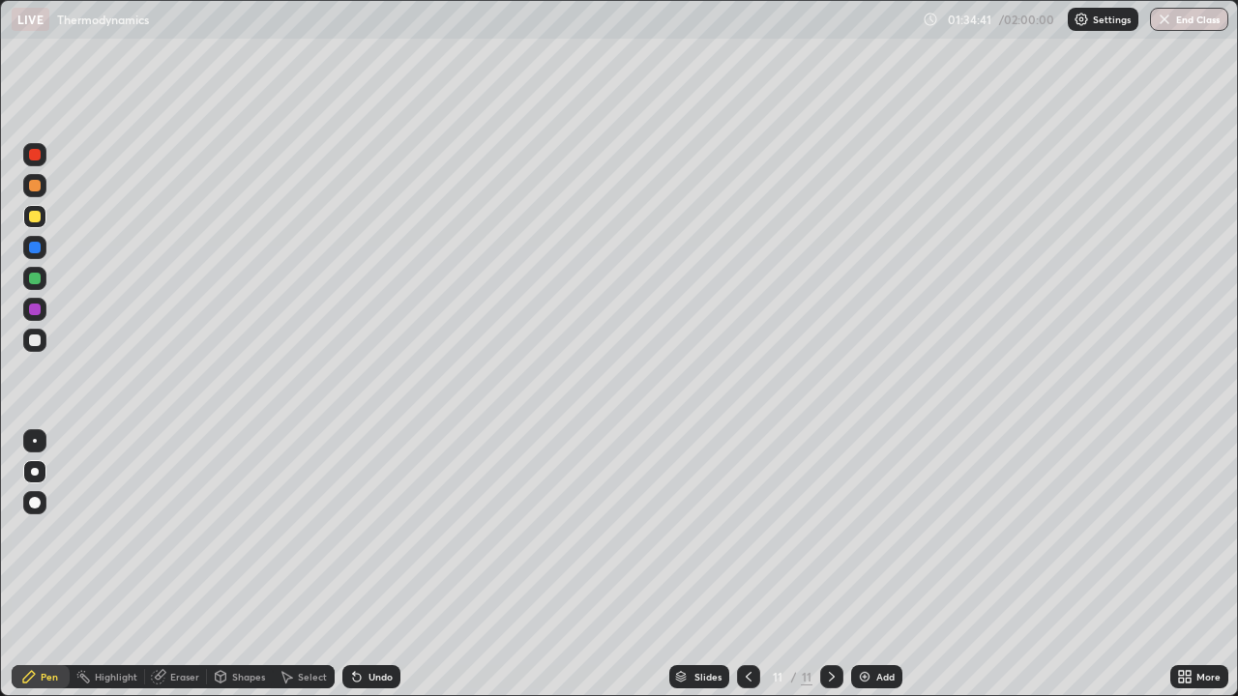
click at [368, 565] on div "Undo" at bounding box center [380, 677] width 24 height 10
click at [861, 565] on img at bounding box center [864, 676] width 15 height 15
click at [40, 277] on div at bounding box center [35, 279] width 12 height 12
click at [741, 565] on icon at bounding box center [748, 676] width 15 height 15
click at [826, 565] on icon at bounding box center [831, 676] width 15 height 15
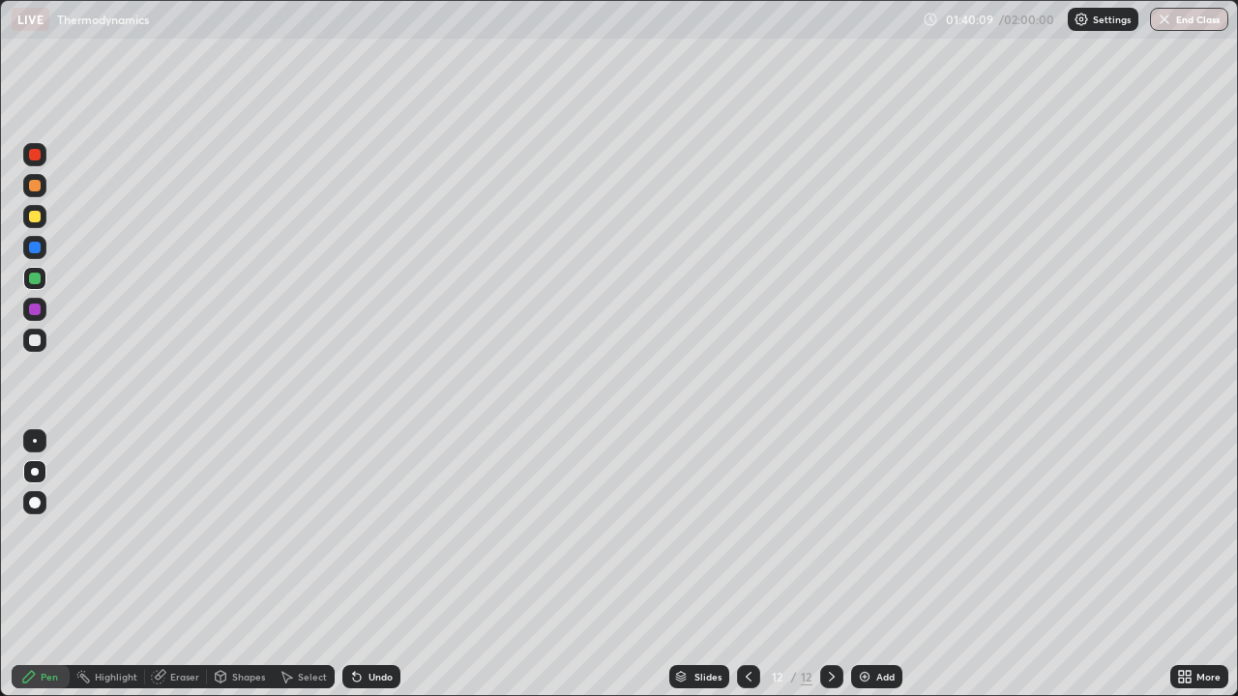
click at [365, 565] on div "Undo" at bounding box center [371, 676] width 58 height 23
click at [362, 565] on div "Undo" at bounding box center [371, 676] width 58 height 23
click at [361, 565] on icon at bounding box center [356, 676] width 15 height 15
click at [363, 565] on div "Undo" at bounding box center [371, 676] width 58 height 23
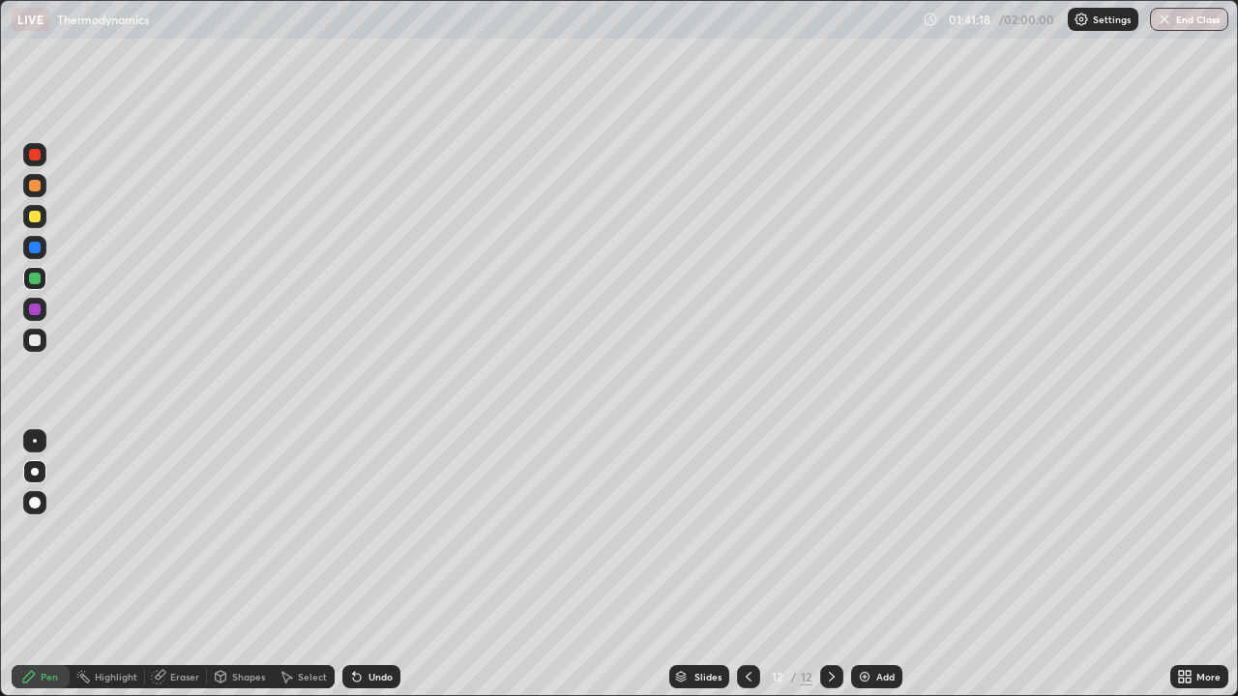
click at [368, 565] on div "Undo" at bounding box center [380, 677] width 24 height 10
click at [37, 216] on div at bounding box center [35, 217] width 12 height 12
click at [42, 311] on div at bounding box center [34, 309] width 23 height 23
click at [36, 217] on div at bounding box center [35, 217] width 12 height 12
click at [188, 565] on div "Eraser" at bounding box center [184, 677] width 29 height 10
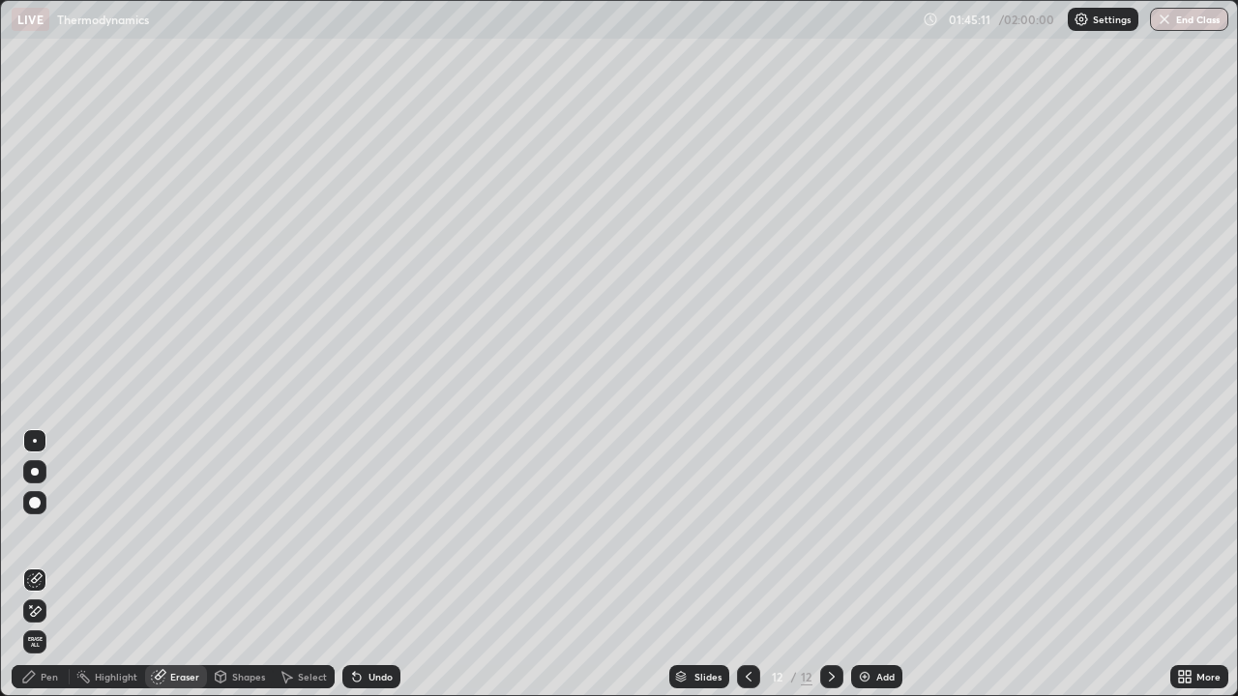
click at [56, 565] on div "Pen" at bounding box center [41, 676] width 58 height 23
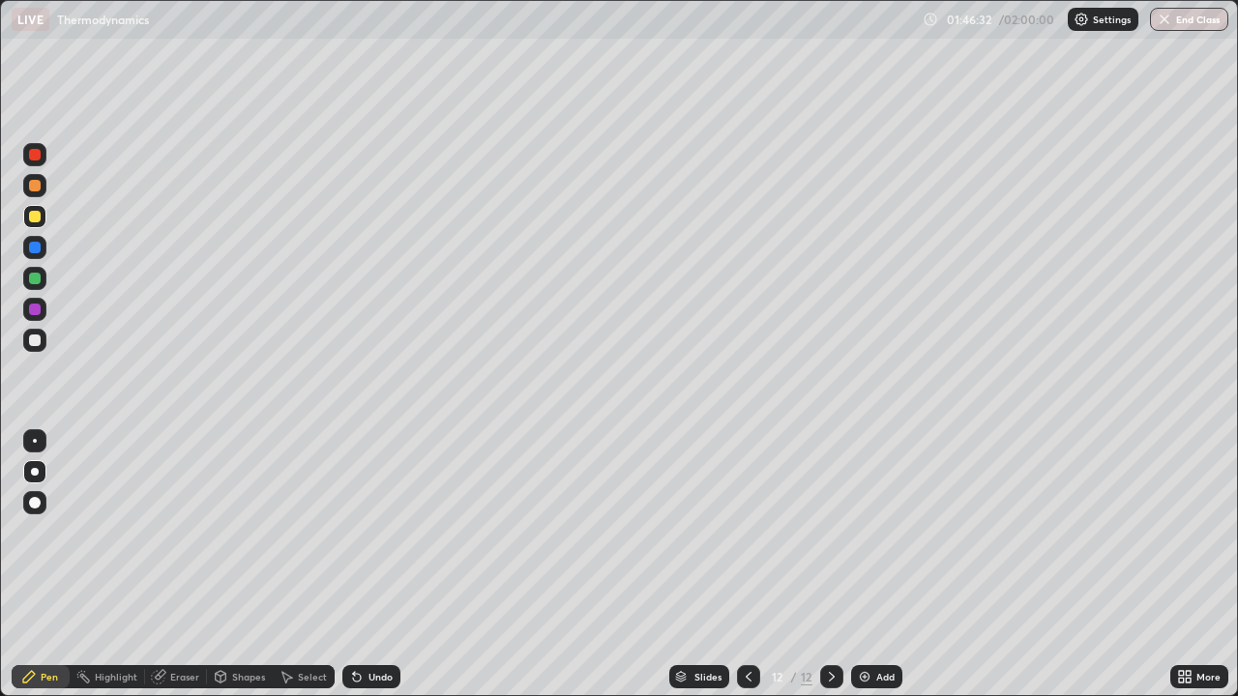
click at [871, 565] on div "Add" at bounding box center [876, 676] width 51 height 23
click at [363, 565] on div "Undo" at bounding box center [371, 676] width 58 height 23
click at [361, 565] on icon at bounding box center [356, 676] width 15 height 15
click at [746, 565] on icon at bounding box center [748, 676] width 15 height 15
click at [829, 565] on icon at bounding box center [831, 676] width 15 height 15
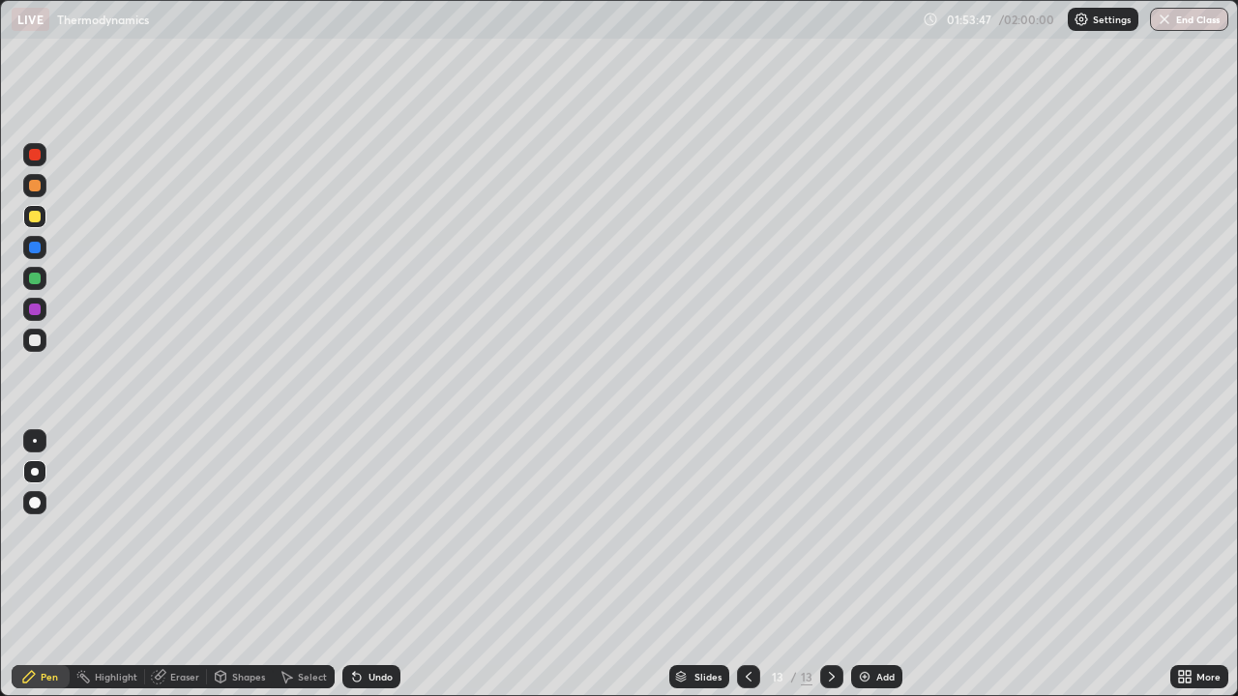
click at [38, 160] on div at bounding box center [35, 155] width 12 height 12
click at [991, 20] on div "01:55:13" at bounding box center [971, 20] width 54 height 12
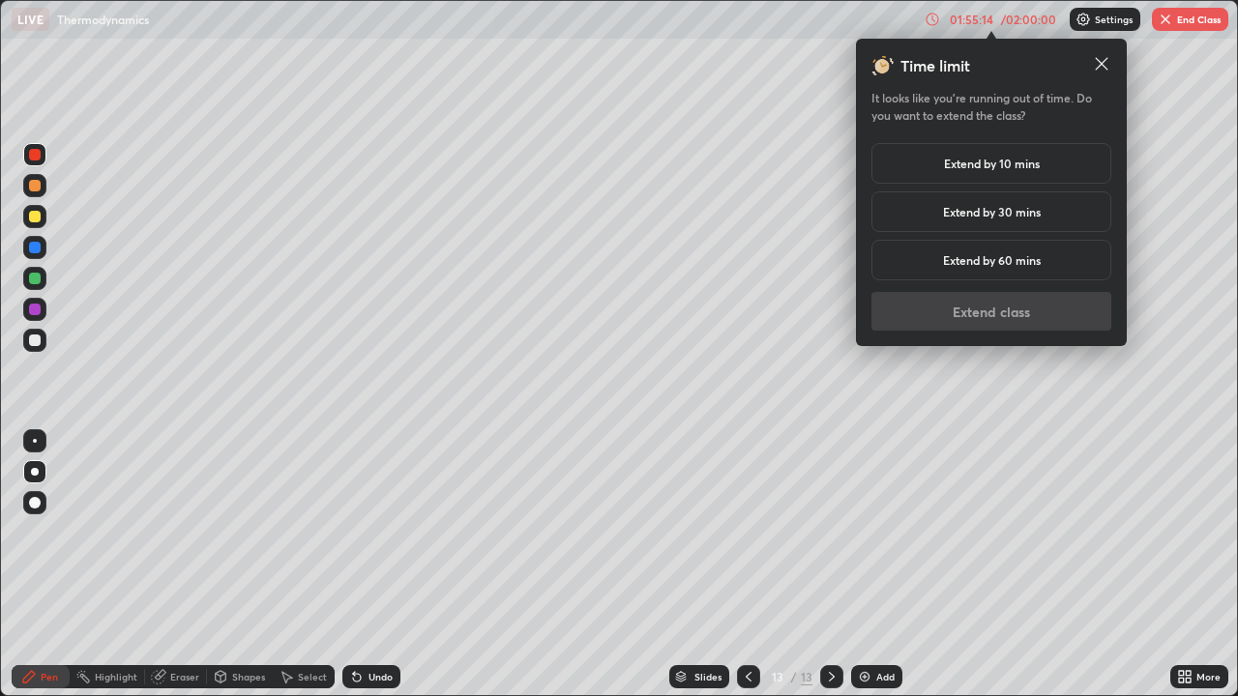
click at [990, 173] on div "Extend by 10 mins" at bounding box center [991, 163] width 240 height 41
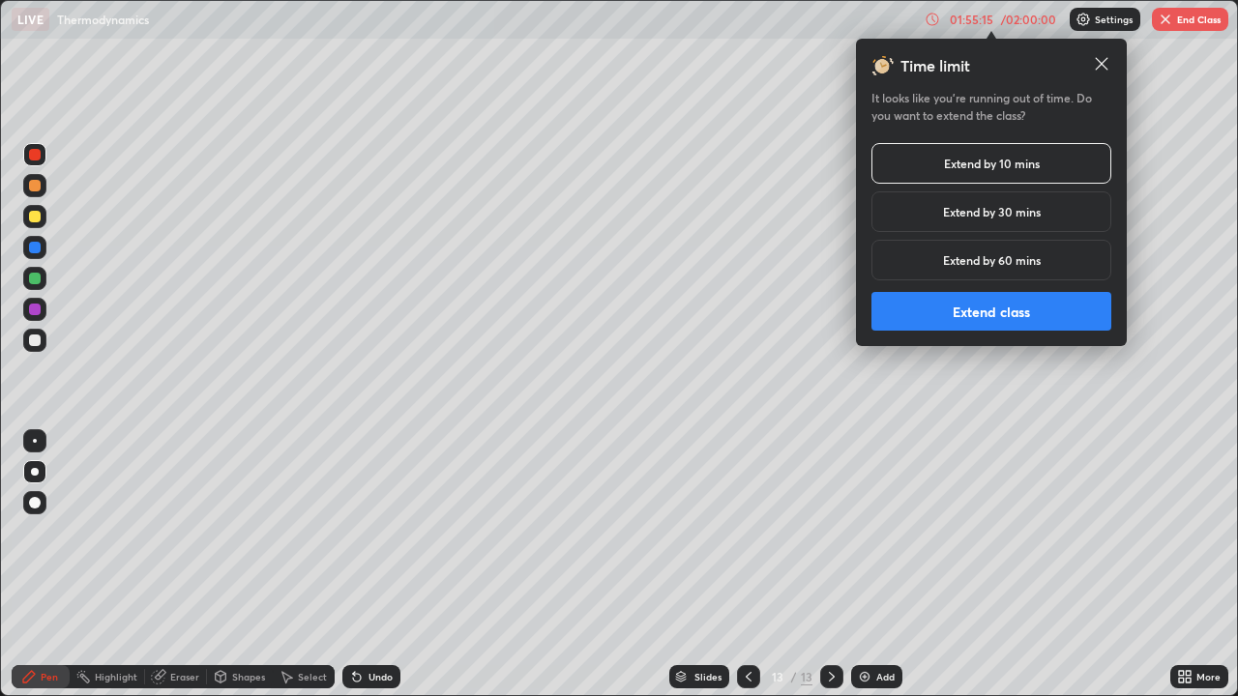
click at [953, 311] on button "Extend class" at bounding box center [991, 311] width 240 height 39
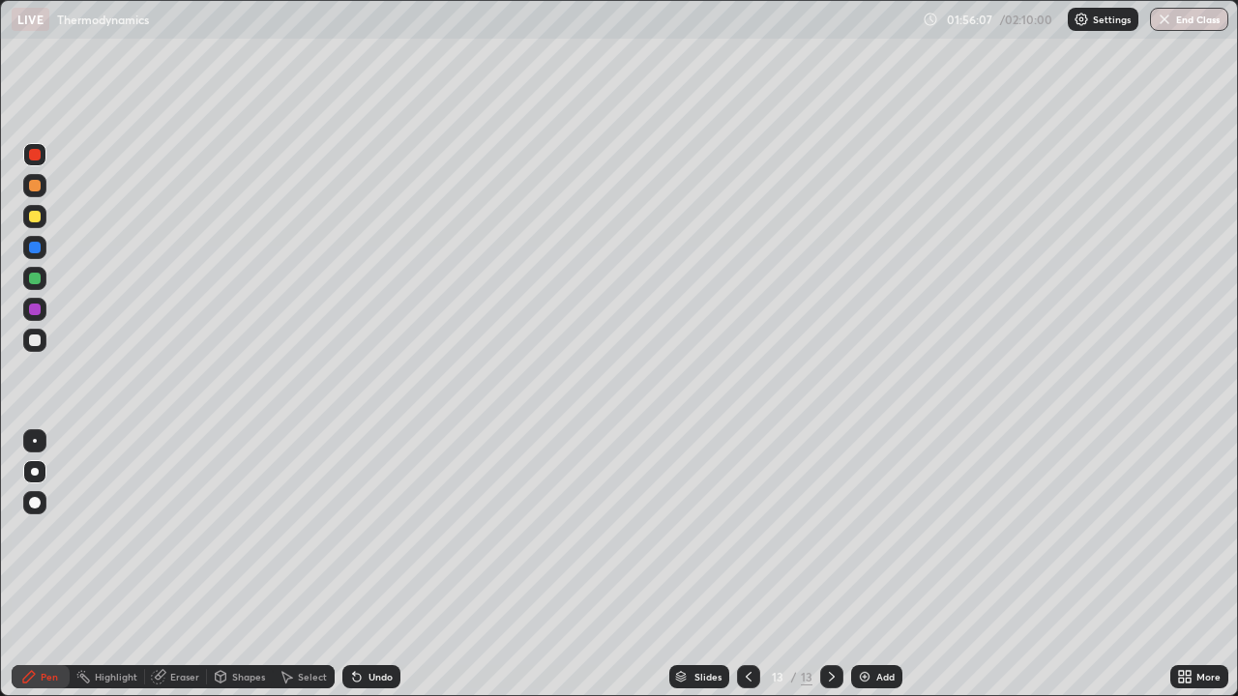
click at [365, 565] on div "Undo" at bounding box center [371, 676] width 58 height 23
click at [870, 565] on div "Add" at bounding box center [876, 676] width 51 height 23
click at [353, 565] on icon at bounding box center [357, 678] width 8 height 8
click at [353, 565] on icon at bounding box center [354, 673] width 2 height 2
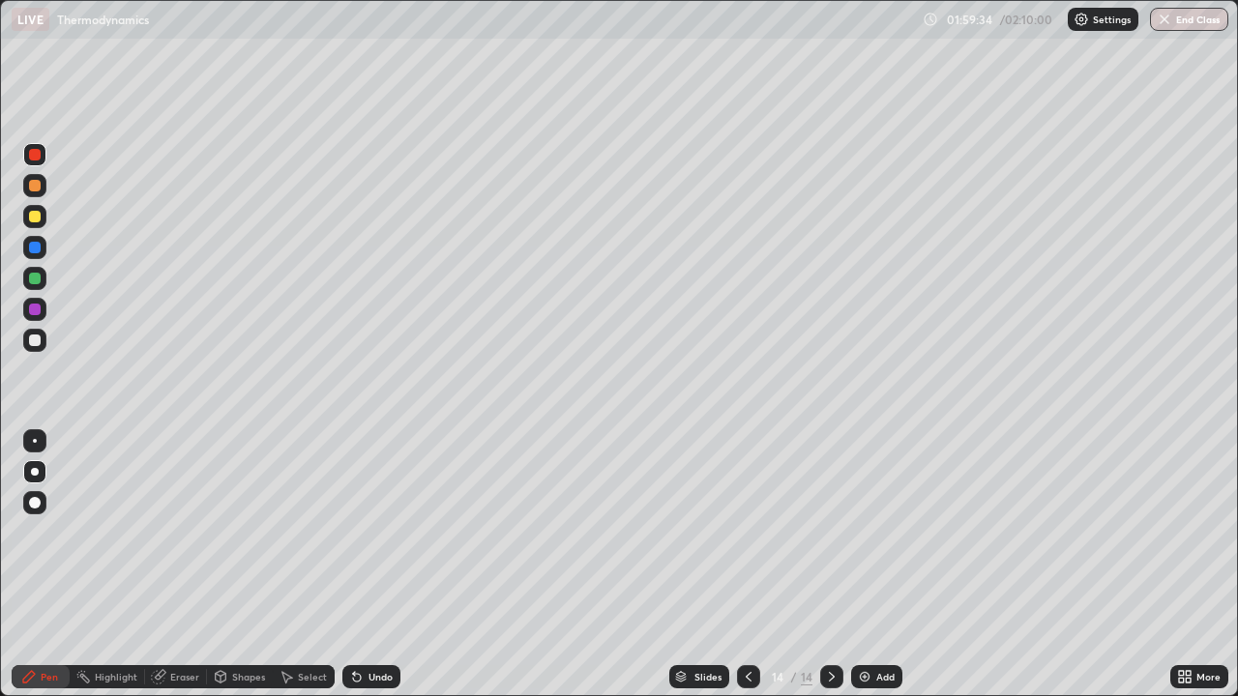
click at [363, 565] on div "Undo" at bounding box center [371, 676] width 58 height 23
click at [361, 565] on icon at bounding box center [356, 676] width 15 height 15
click at [368, 565] on div "Undo" at bounding box center [380, 677] width 24 height 10
click at [177, 565] on div "Eraser" at bounding box center [184, 677] width 29 height 10
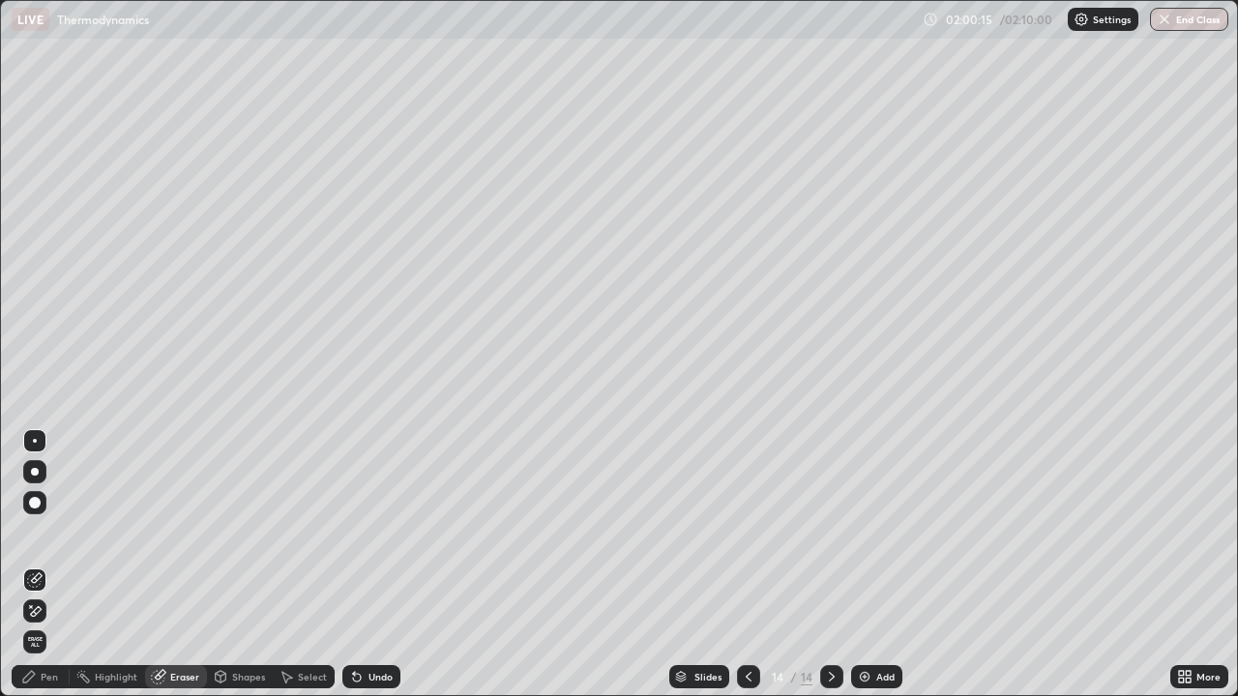
click at [49, 565] on div "Pen" at bounding box center [49, 677] width 17 height 10
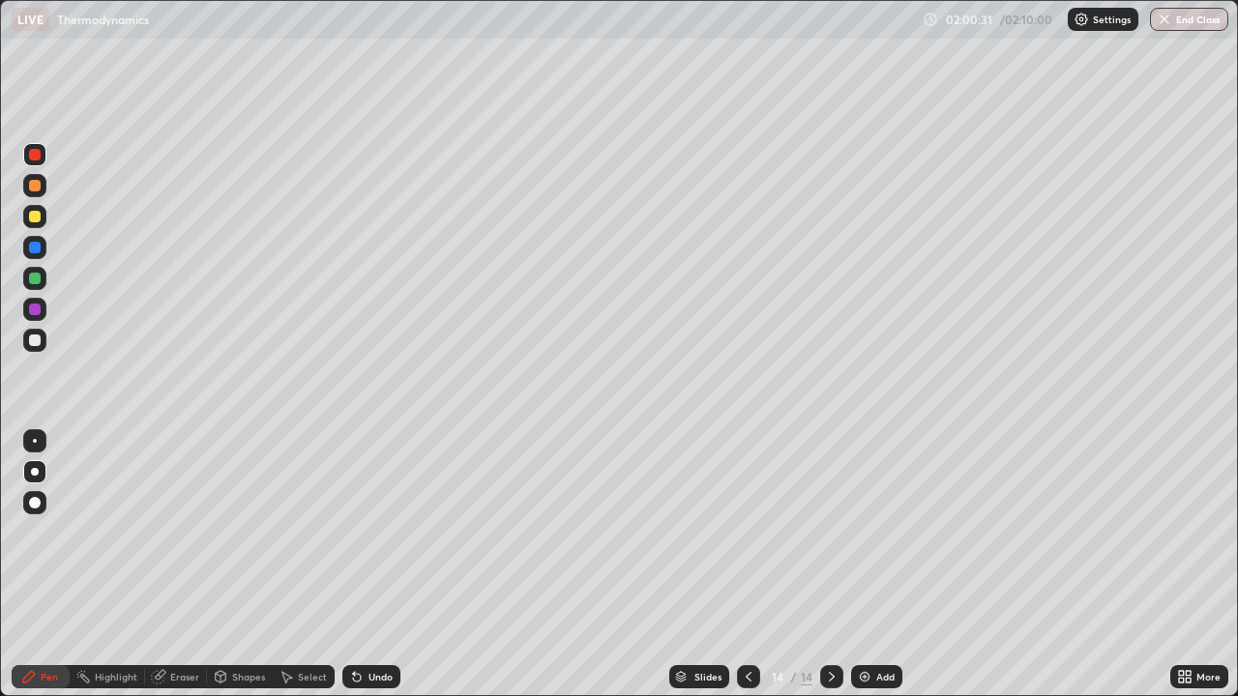
click at [362, 565] on div "Undo" at bounding box center [371, 676] width 58 height 23
click at [361, 565] on icon at bounding box center [356, 676] width 15 height 15
click at [179, 565] on div "Eraser" at bounding box center [184, 677] width 29 height 10
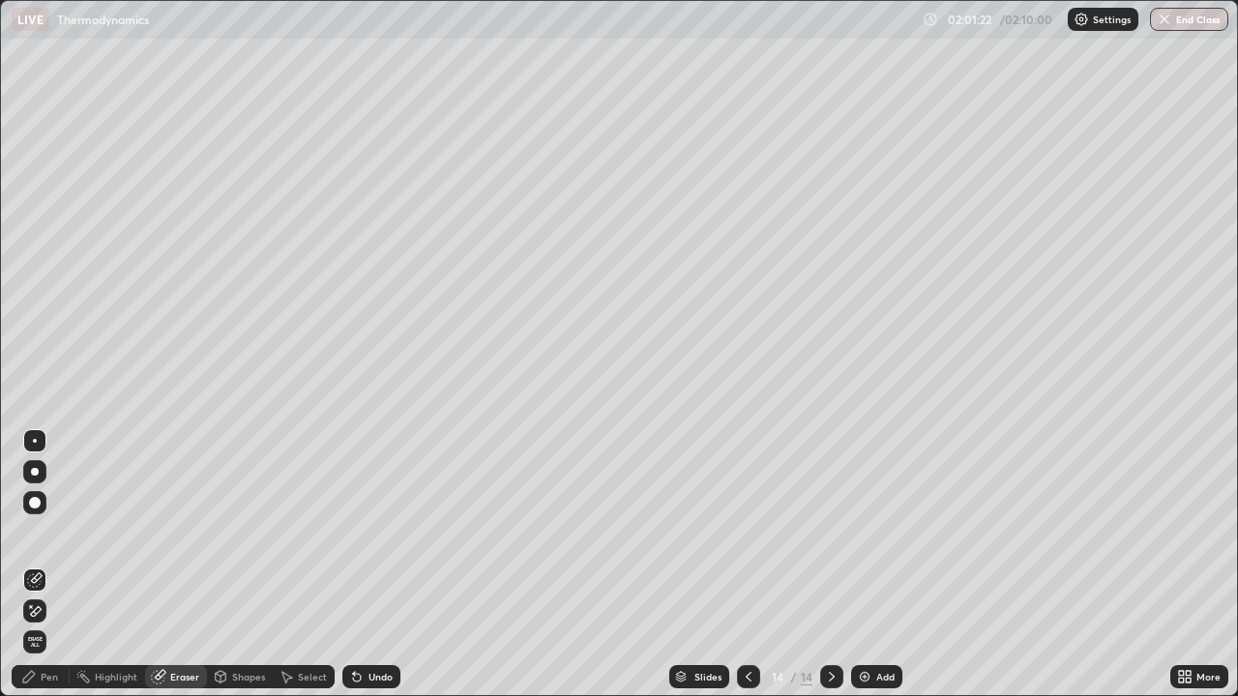
click at [77, 565] on circle at bounding box center [77, 675] width 2 height 2
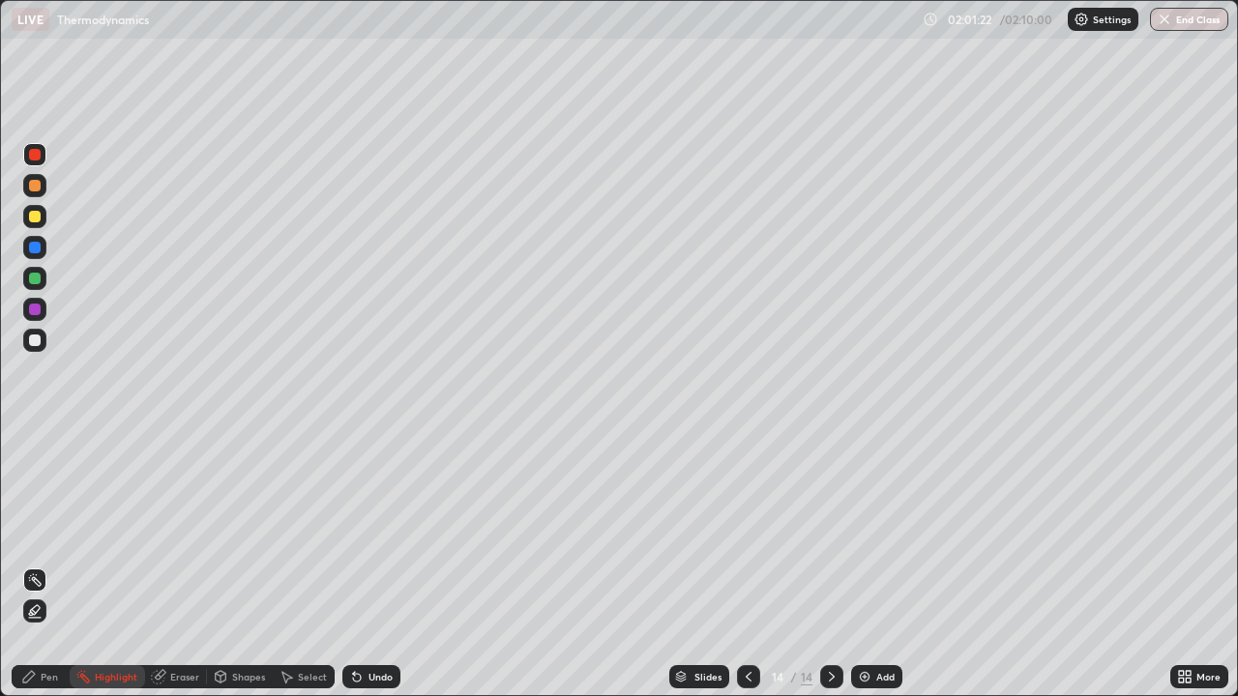
click at [50, 565] on div "Pen" at bounding box center [41, 676] width 58 height 23
click at [366, 565] on div "Undo" at bounding box center [371, 676] width 58 height 23
click at [865, 565] on img at bounding box center [864, 676] width 15 height 15
click at [38, 217] on div at bounding box center [35, 217] width 12 height 12
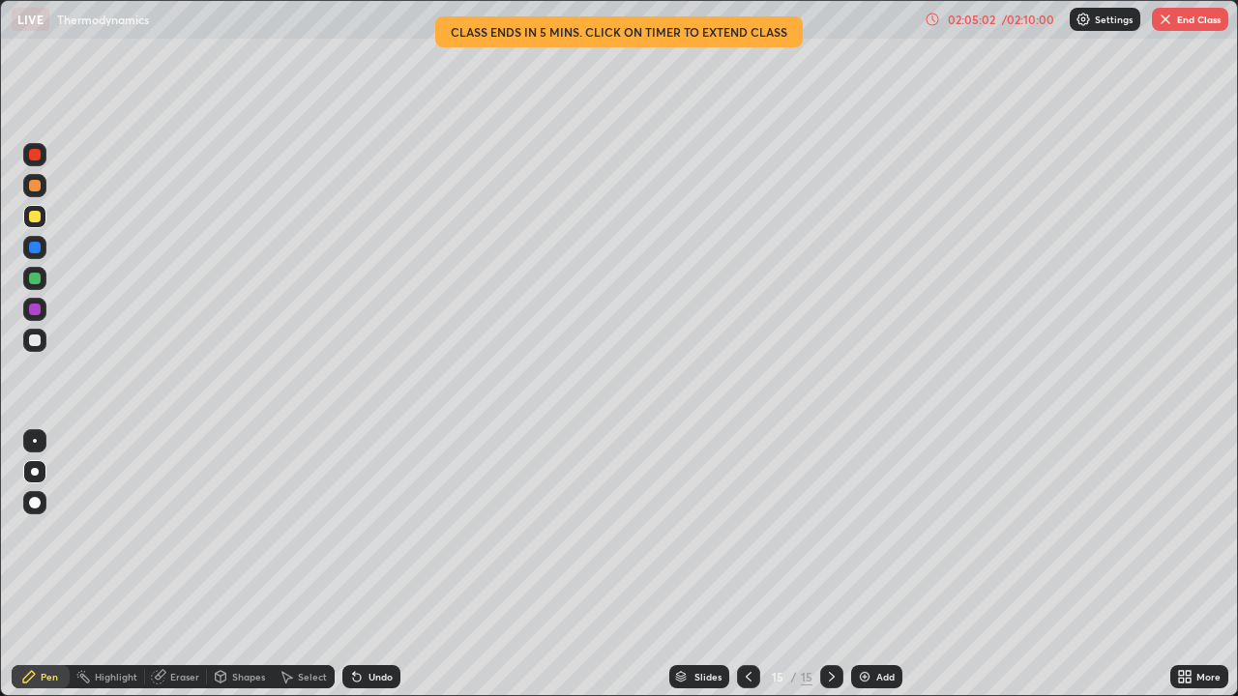
click at [978, 21] on div "02:05:02" at bounding box center [971, 20] width 54 height 12
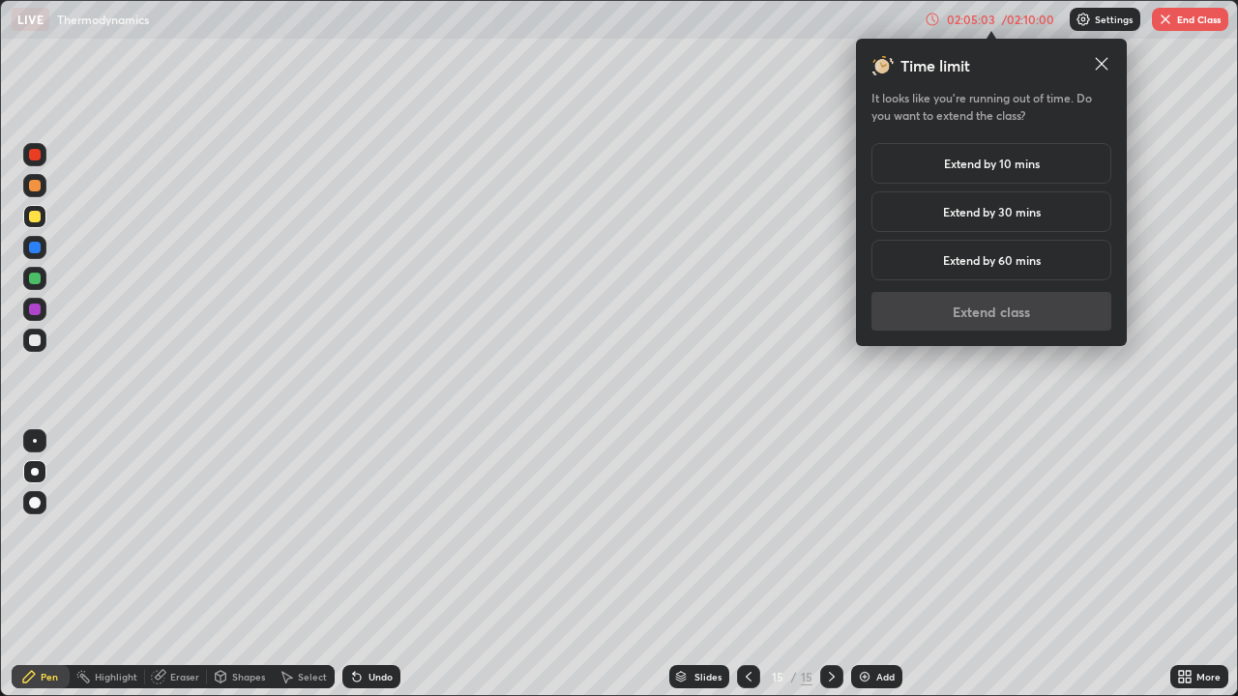
click at [968, 160] on h5 "Extend by 10 mins" at bounding box center [992, 163] width 96 height 17
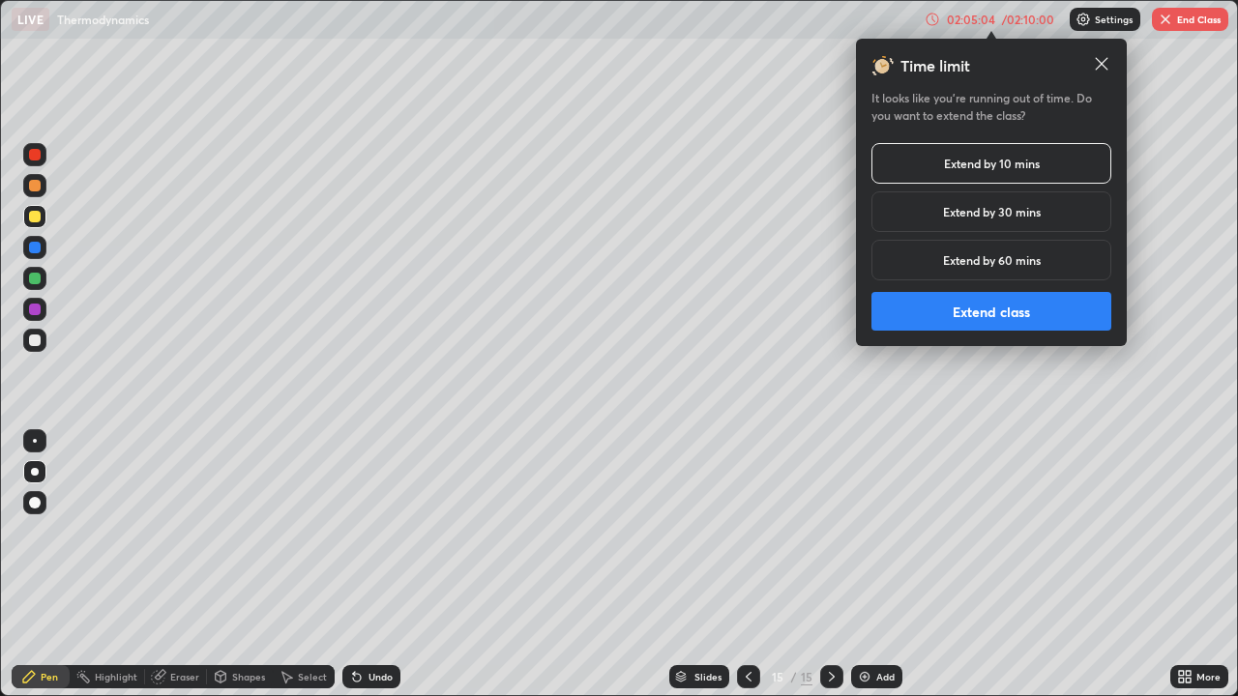
click at [961, 308] on button "Extend class" at bounding box center [991, 311] width 240 height 39
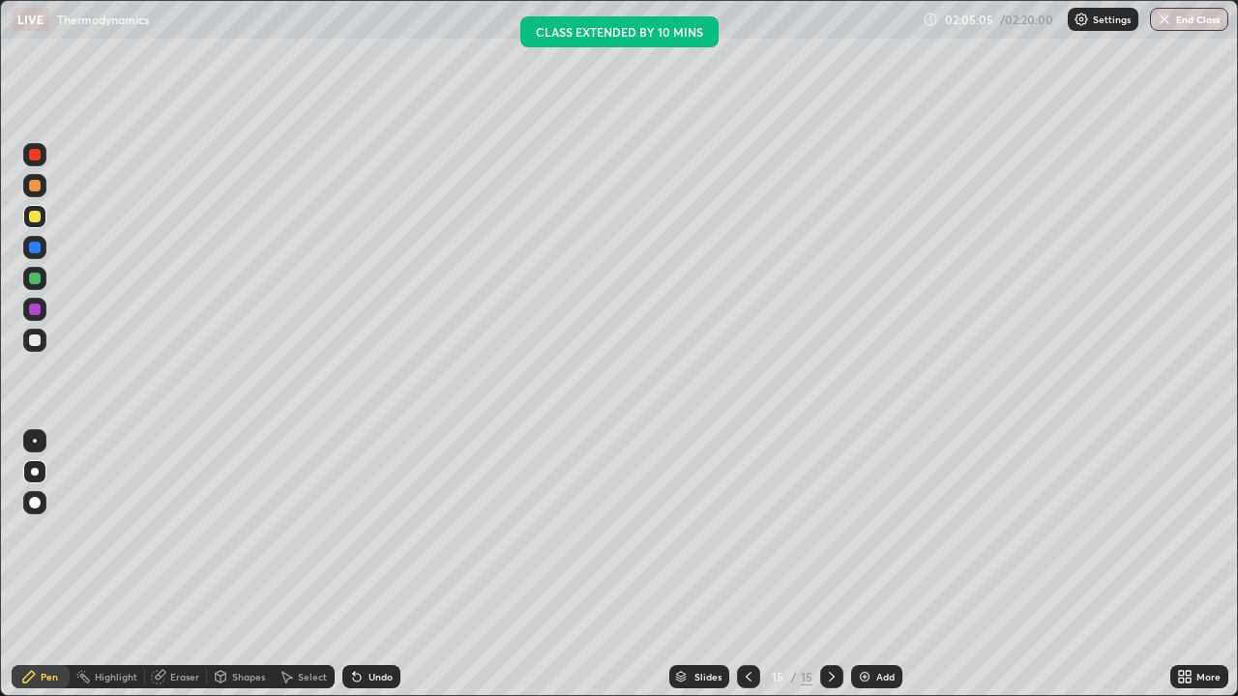
click at [745, 565] on icon at bounding box center [748, 677] width 6 height 10
click at [827, 565] on icon at bounding box center [831, 676] width 15 height 15
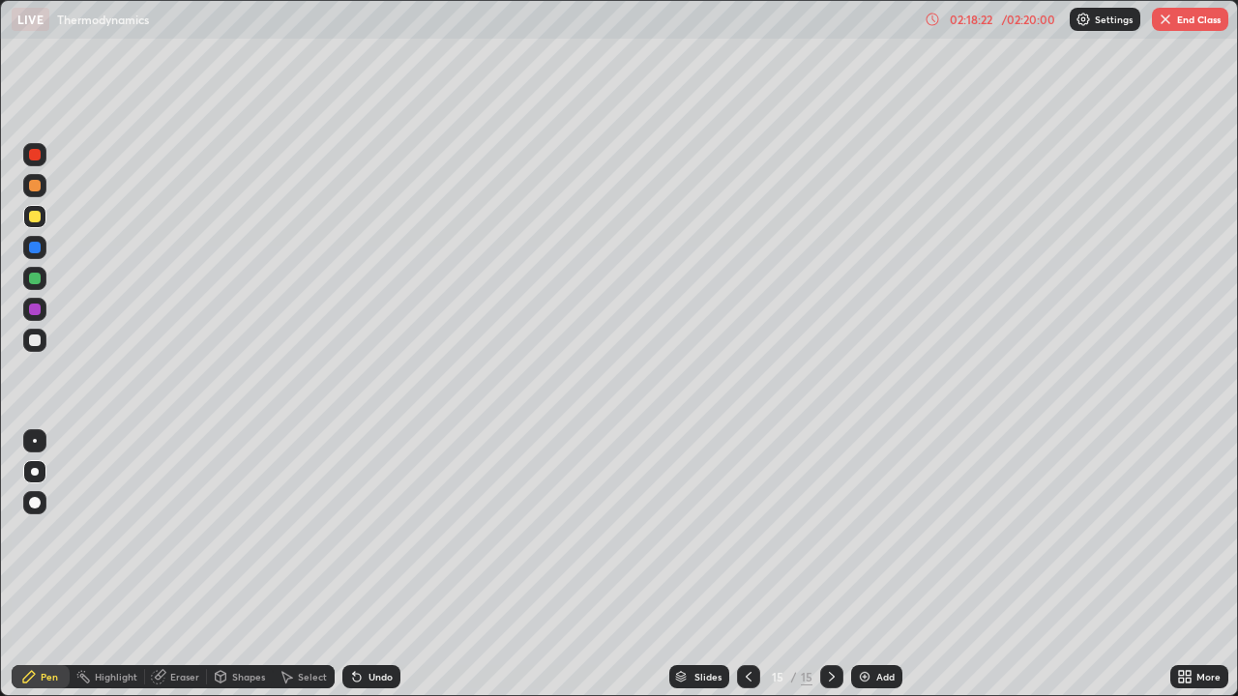
click at [1168, 22] on img "button" at bounding box center [1164, 19] width 15 height 15
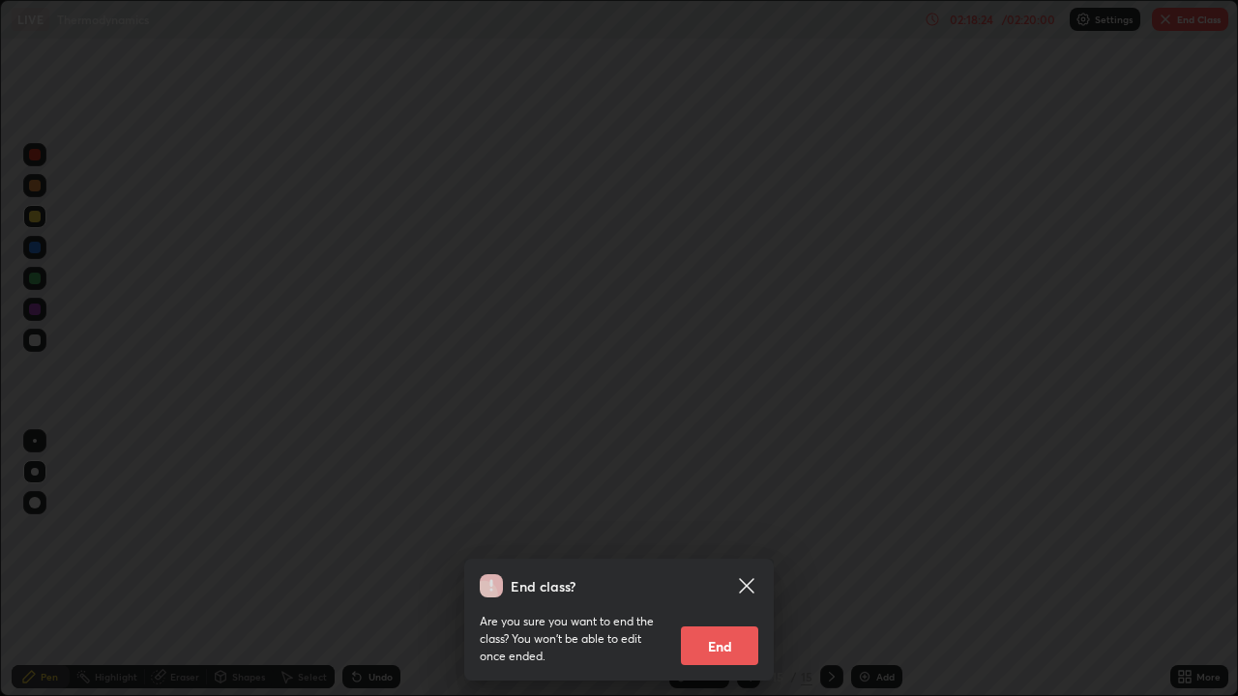
click at [729, 565] on button "End" at bounding box center [719, 646] width 77 height 39
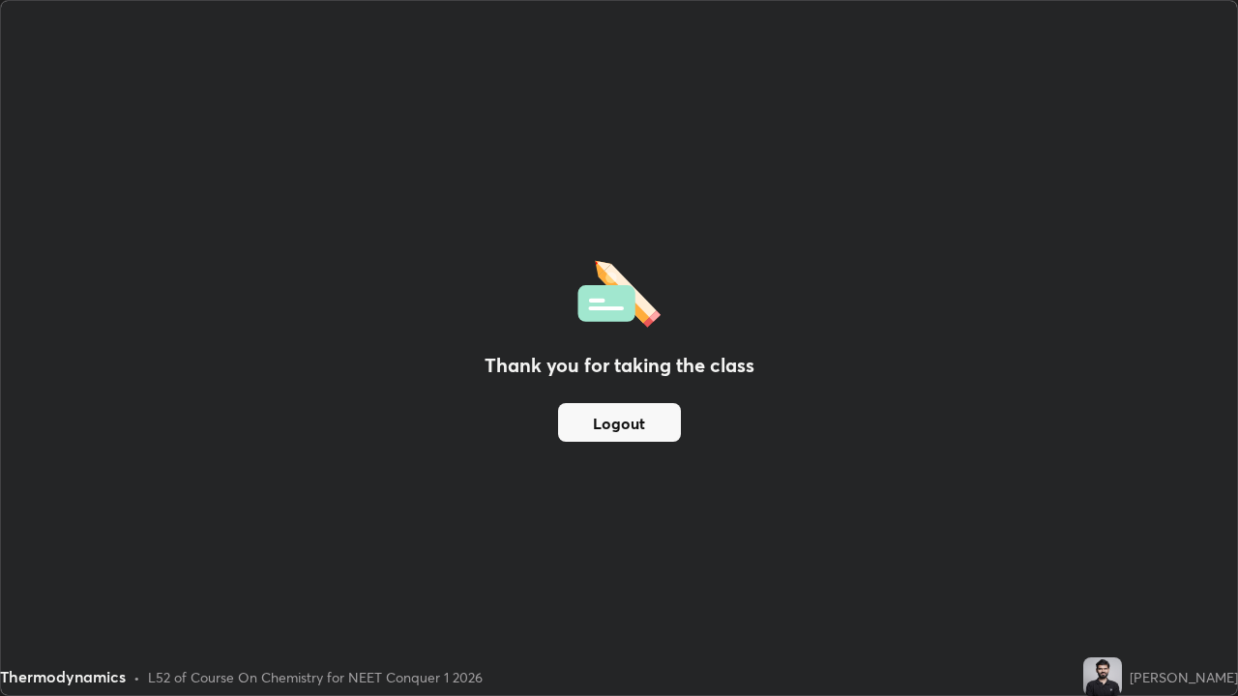
click at [653, 426] on button "Logout" at bounding box center [619, 422] width 123 height 39
